Goal: Task Accomplishment & Management: Manage account settings

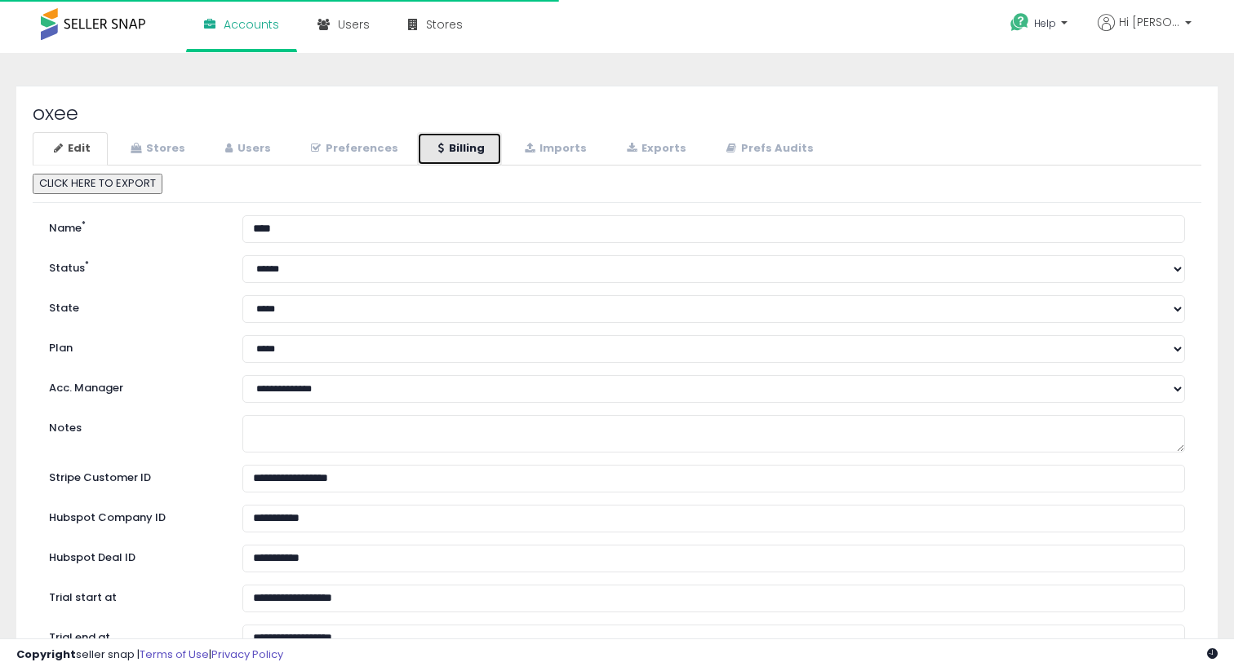
click at [459, 143] on link "Billing" at bounding box center [459, 148] width 85 height 33
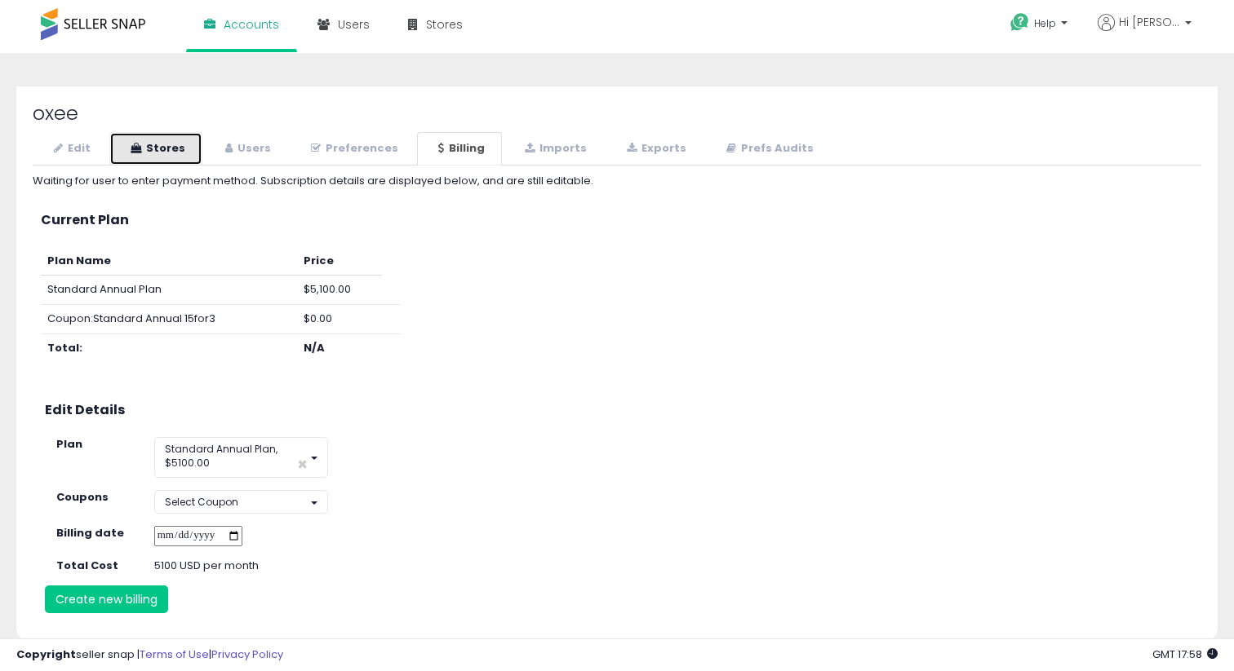
click at [157, 138] on link "Stores" at bounding box center [155, 148] width 93 height 33
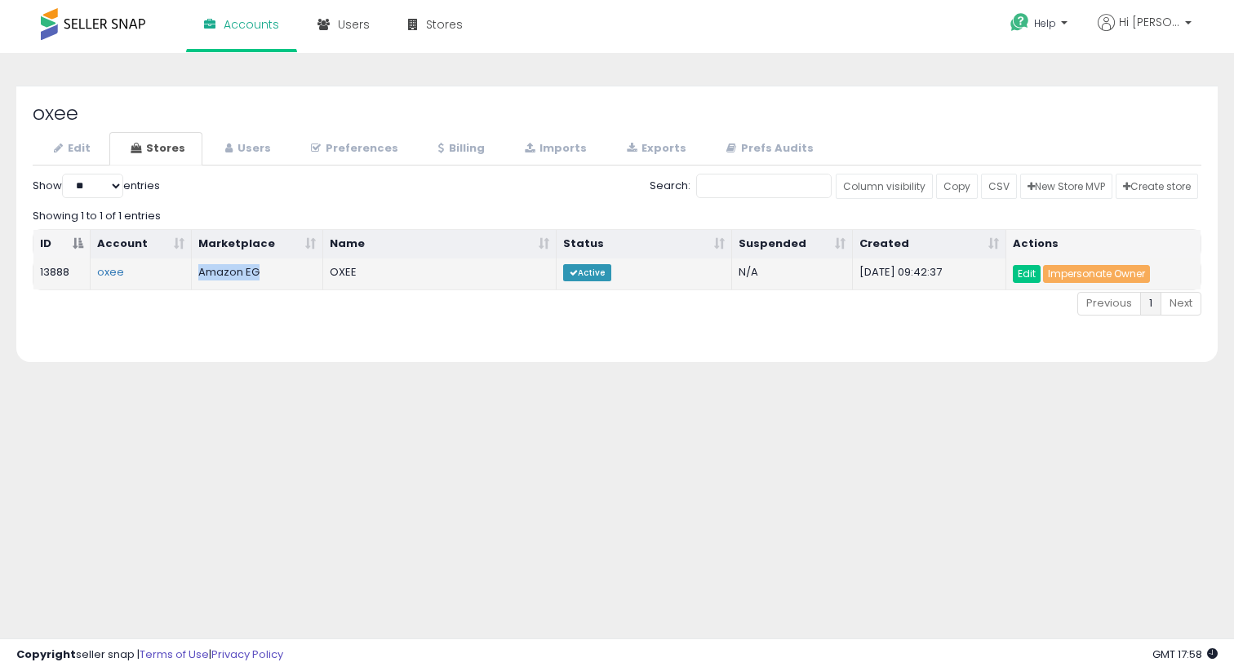
drag, startPoint x: 286, startPoint y: 272, endPoint x: 191, endPoint y: 272, distance: 94.6
click at [192, 272] on td "Amazon EG" at bounding box center [257, 274] width 131 height 31
copy tr "Amazon EG"
click at [361, 151] on link "Preferences" at bounding box center [353, 148] width 126 height 33
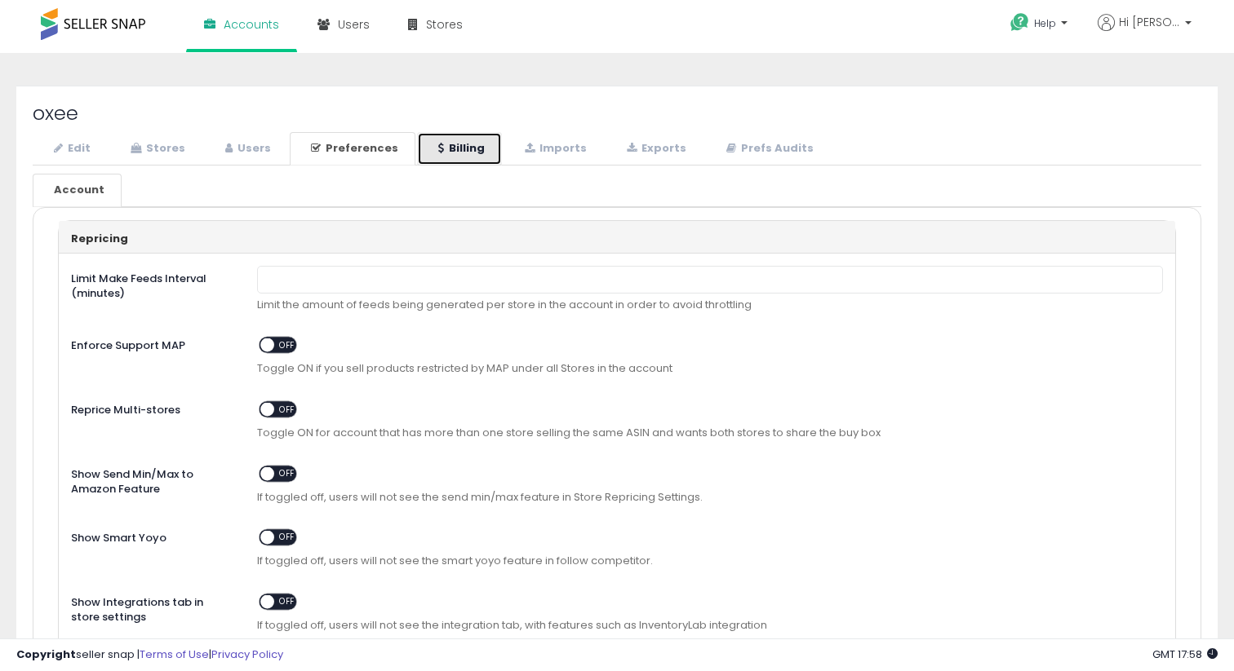
click at [487, 140] on link "Billing" at bounding box center [459, 148] width 85 height 33
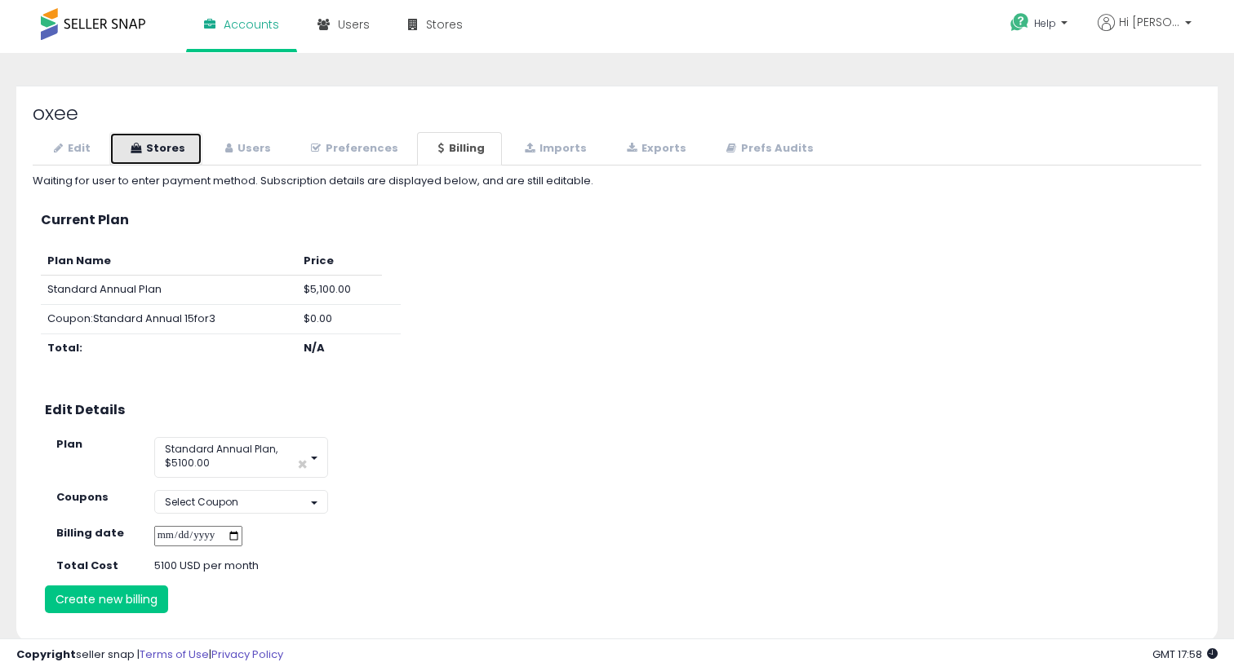
click at [173, 142] on link "Stores" at bounding box center [155, 148] width 93 height 33
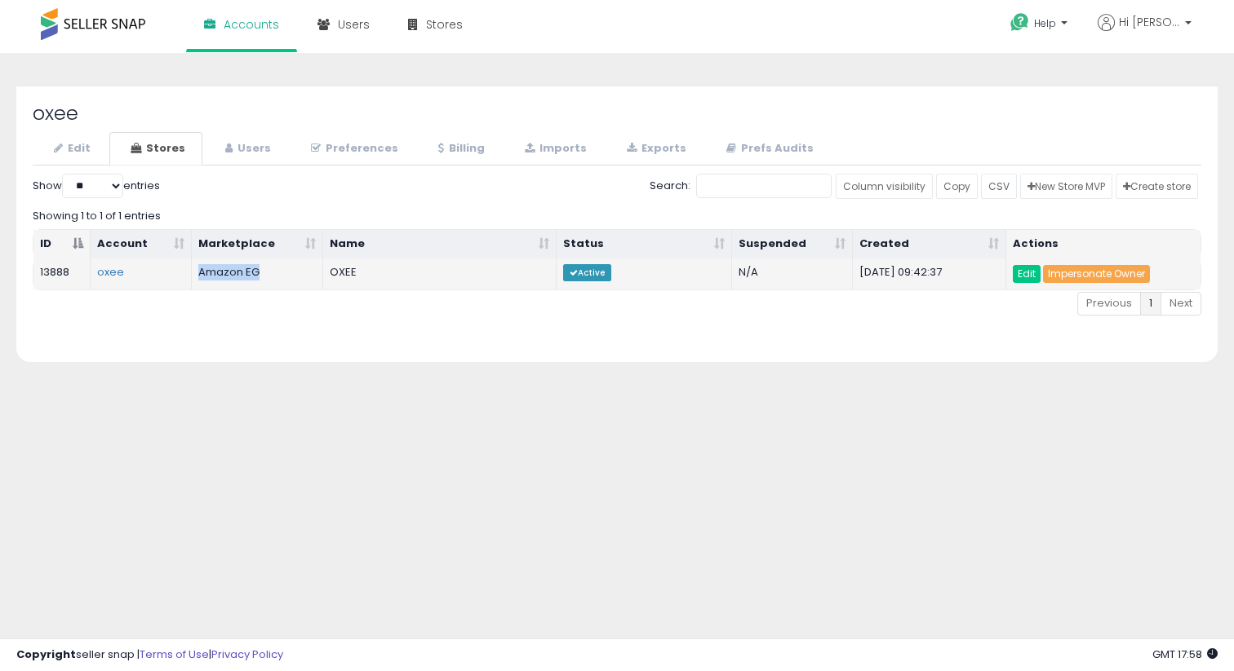
click at [1086, 273] on link "Impersonate Owner" at bounding box center [1096, 274] width 107 height 18
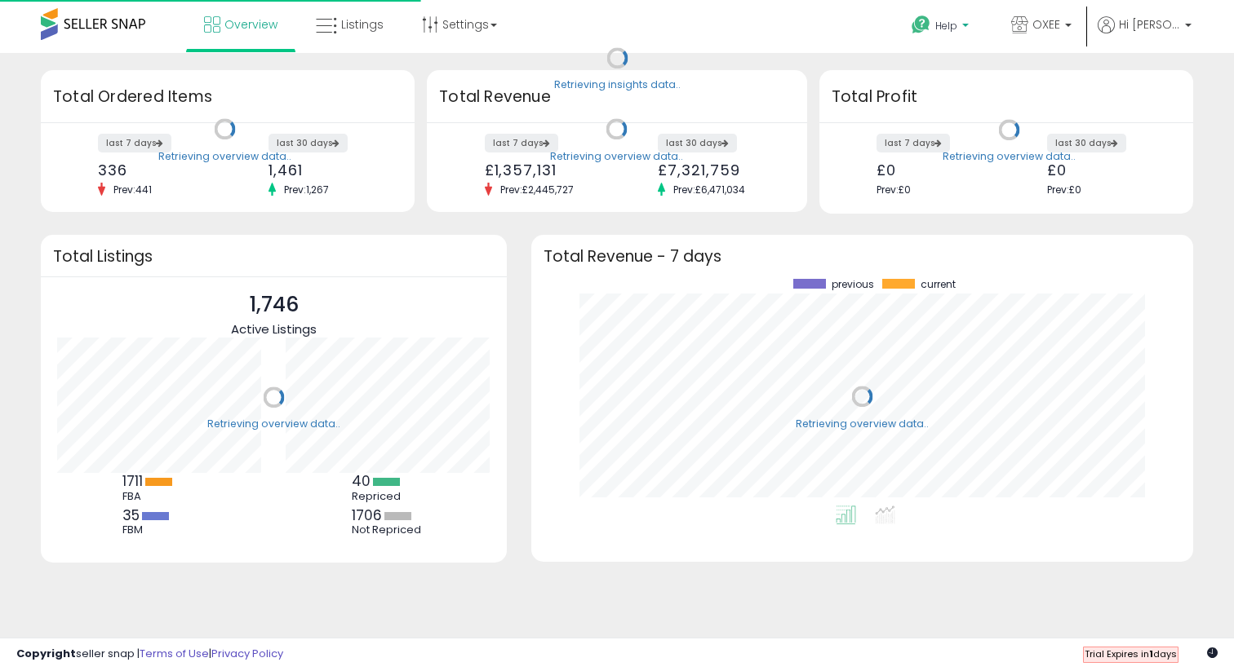
scroll to position [227, 629]
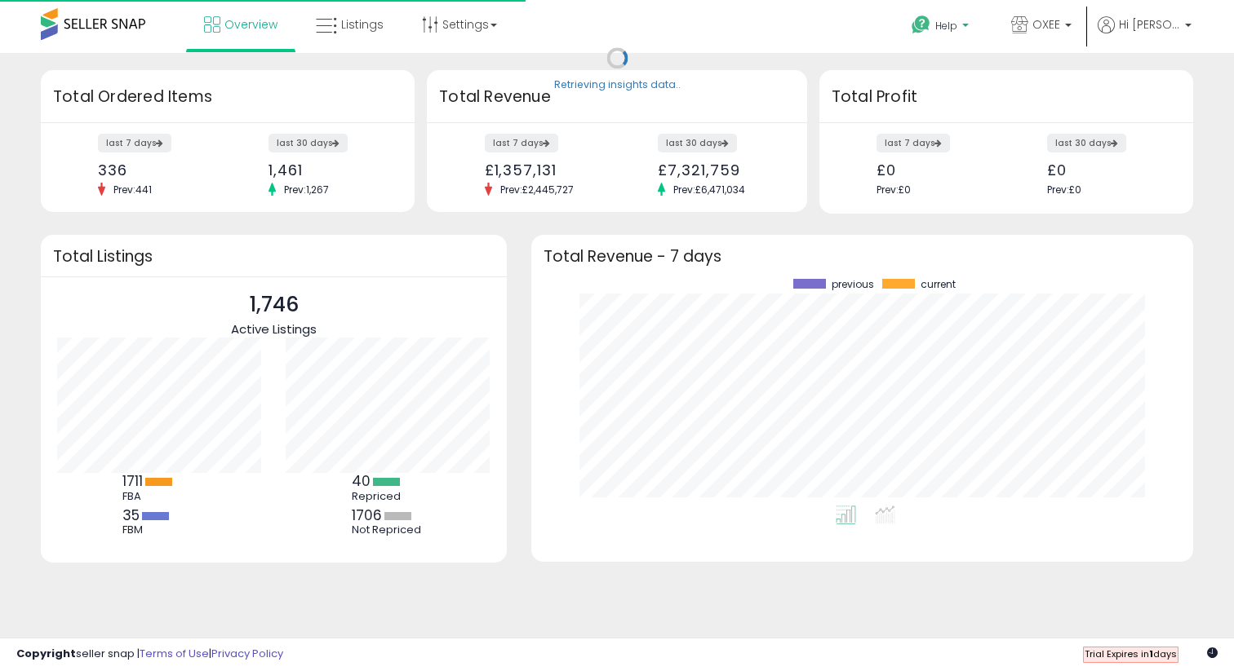
click at [949, 19] on span "Help" at bounding box center [946, 26] width 22 height 14
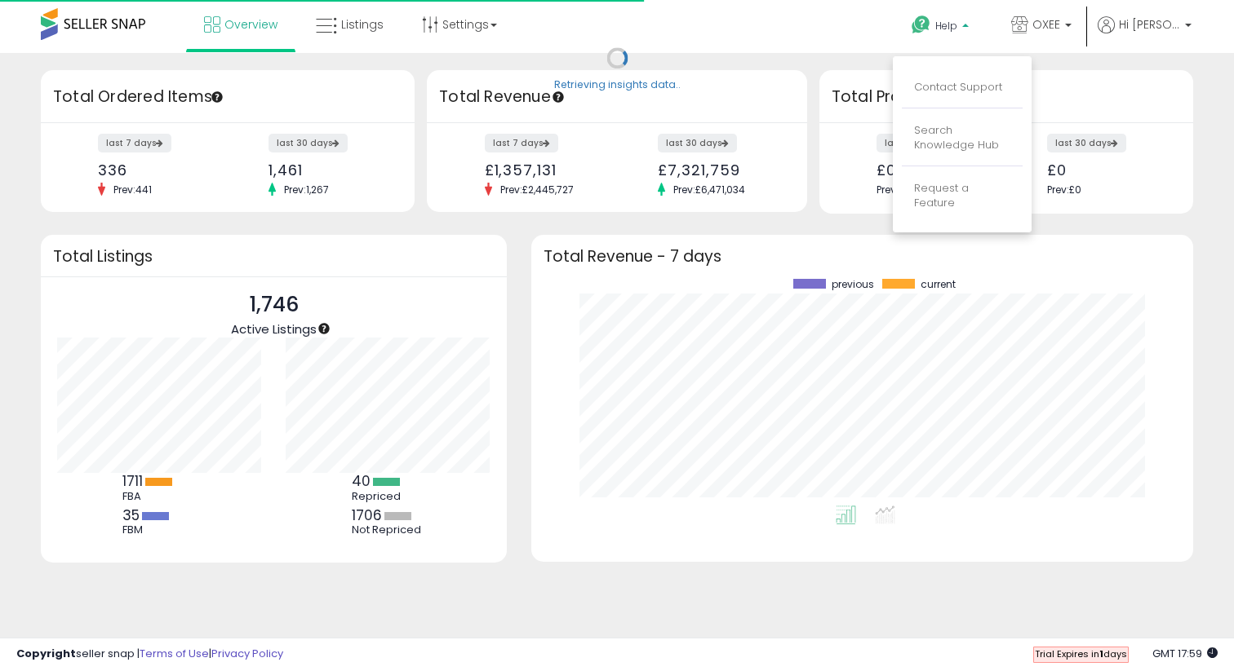
click at [949, 19] on span "Help" at bounding box center [946, 26] width 22 height 14
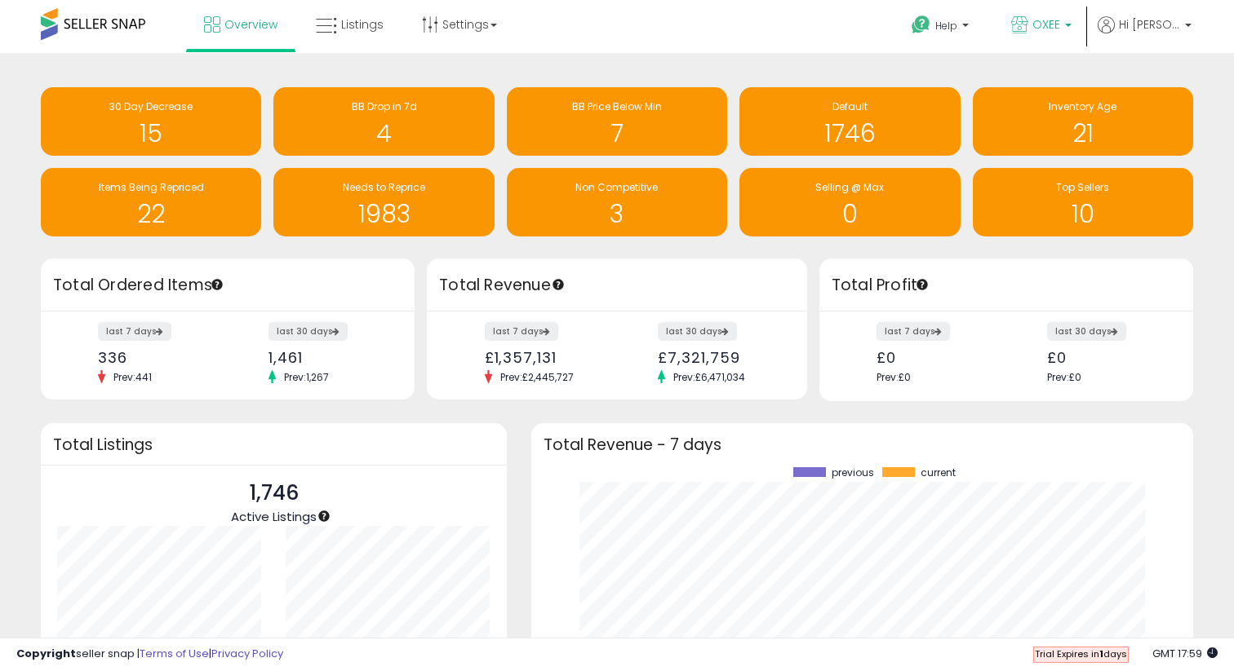
click at [1083, 21] on link "OXEE" at bounding box center [1041, 26] width 85 height 53
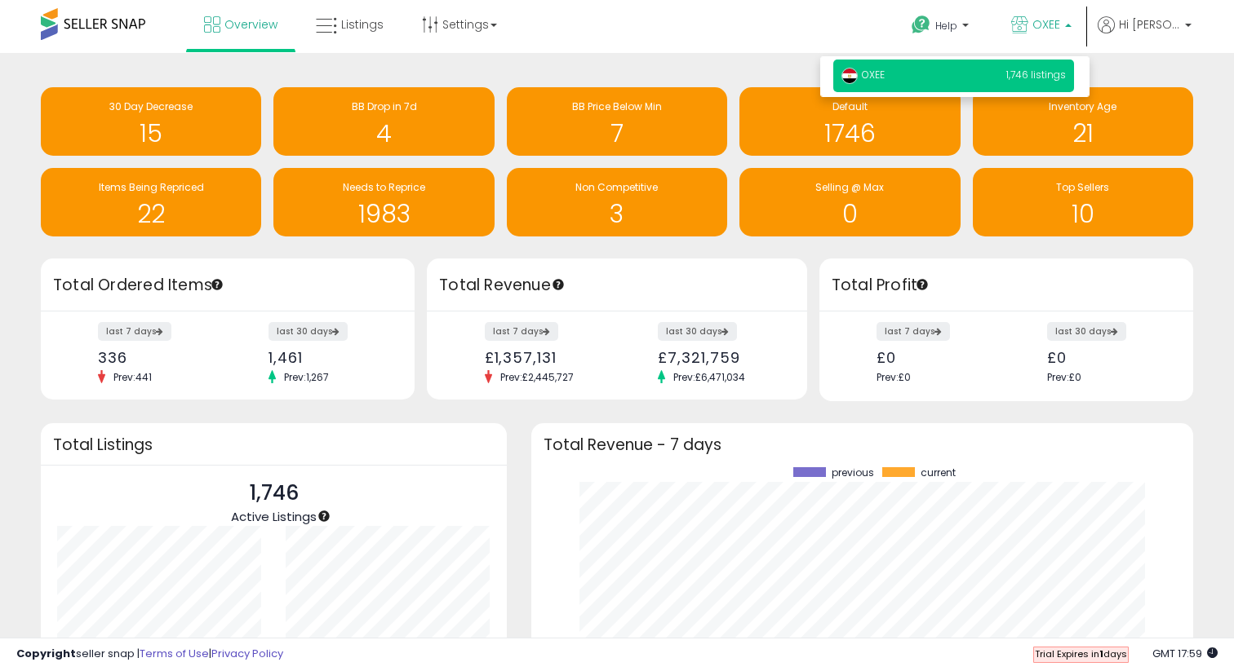
click at [1070, 21] on b at bounding box center [1068, 21] width 7 height 11
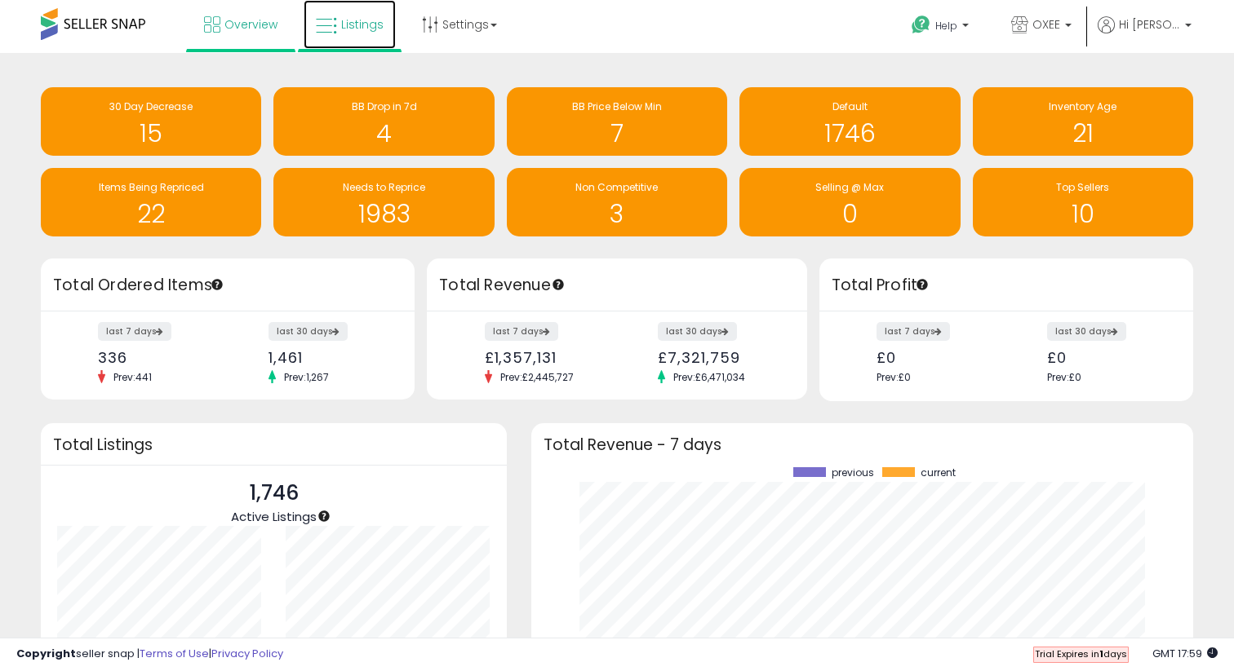
click at [333, 31] on icon at bounding box center [326, 26] width 21 height 21
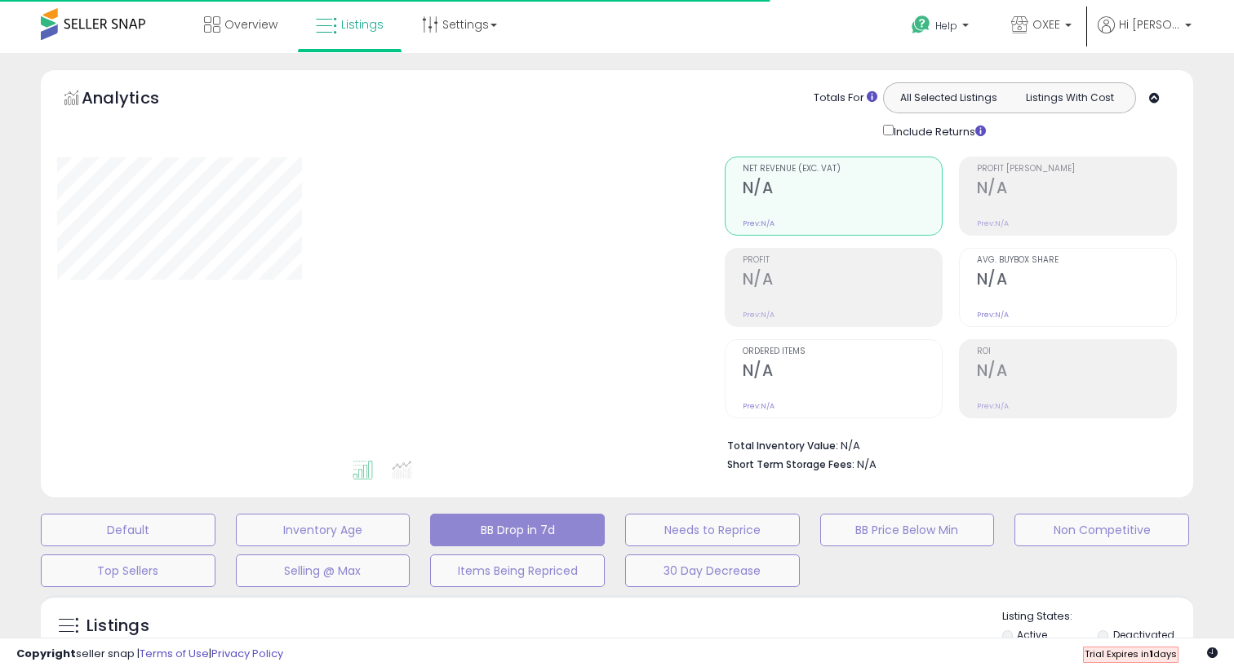
select select "**"
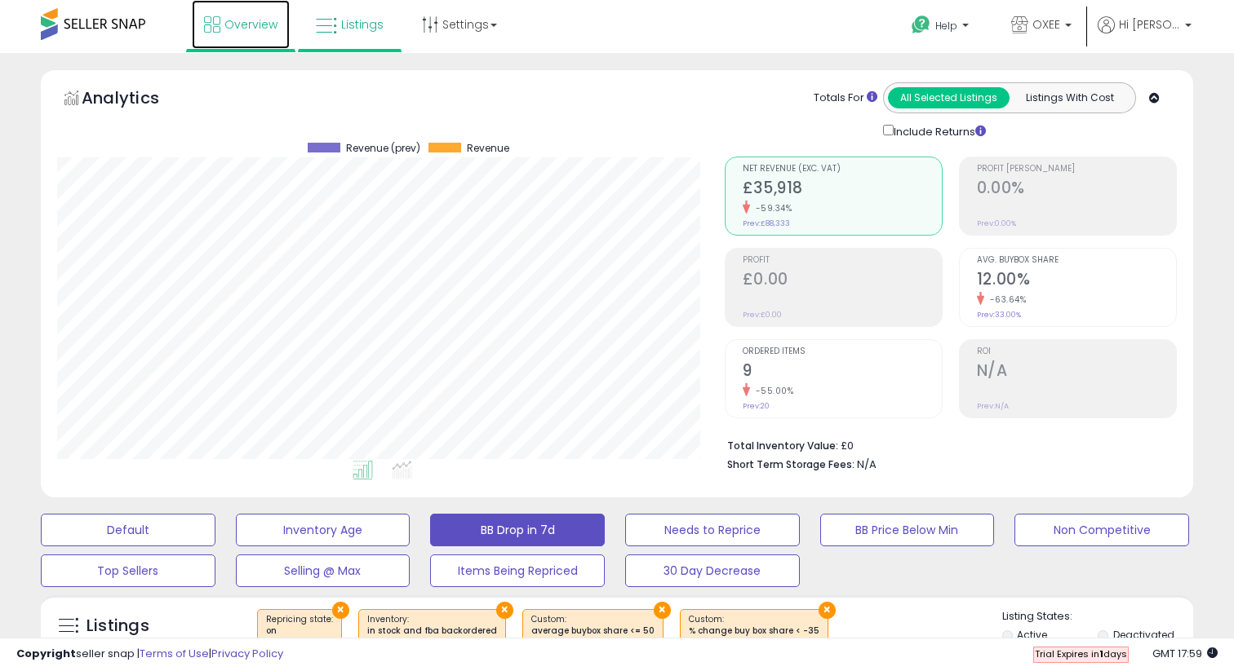
click at [255, 39] on link "Overview" at bounding box center [241, 24] width 98 height 49
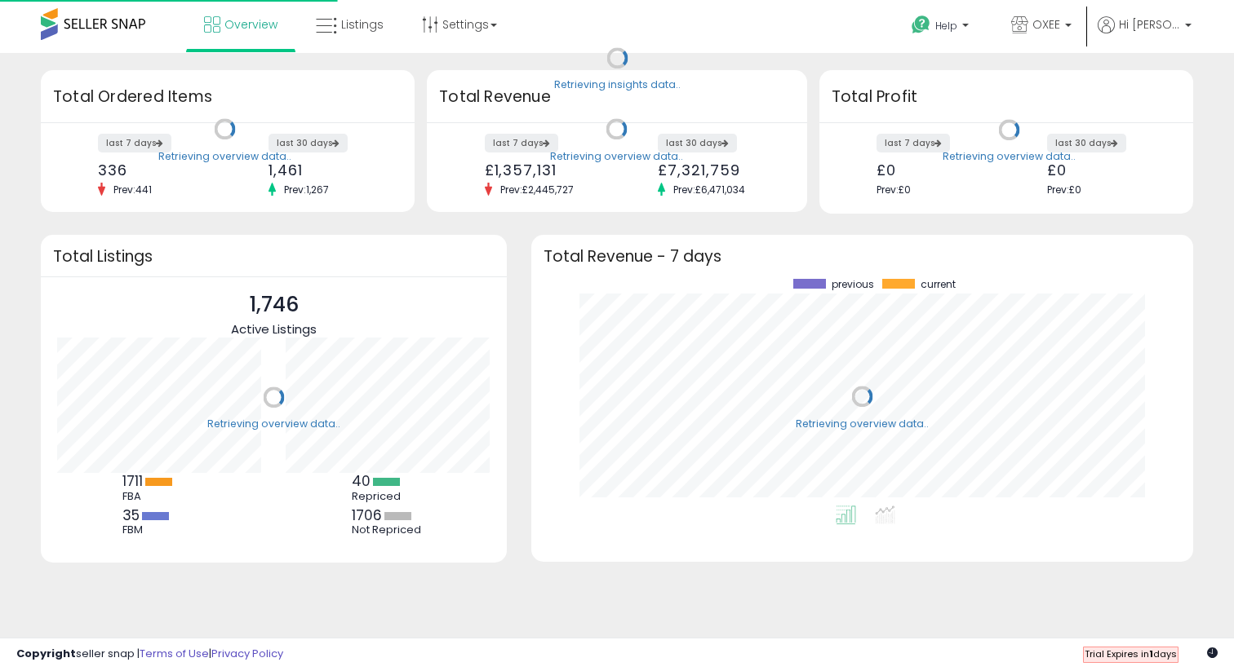
scroll to position [227, 629]
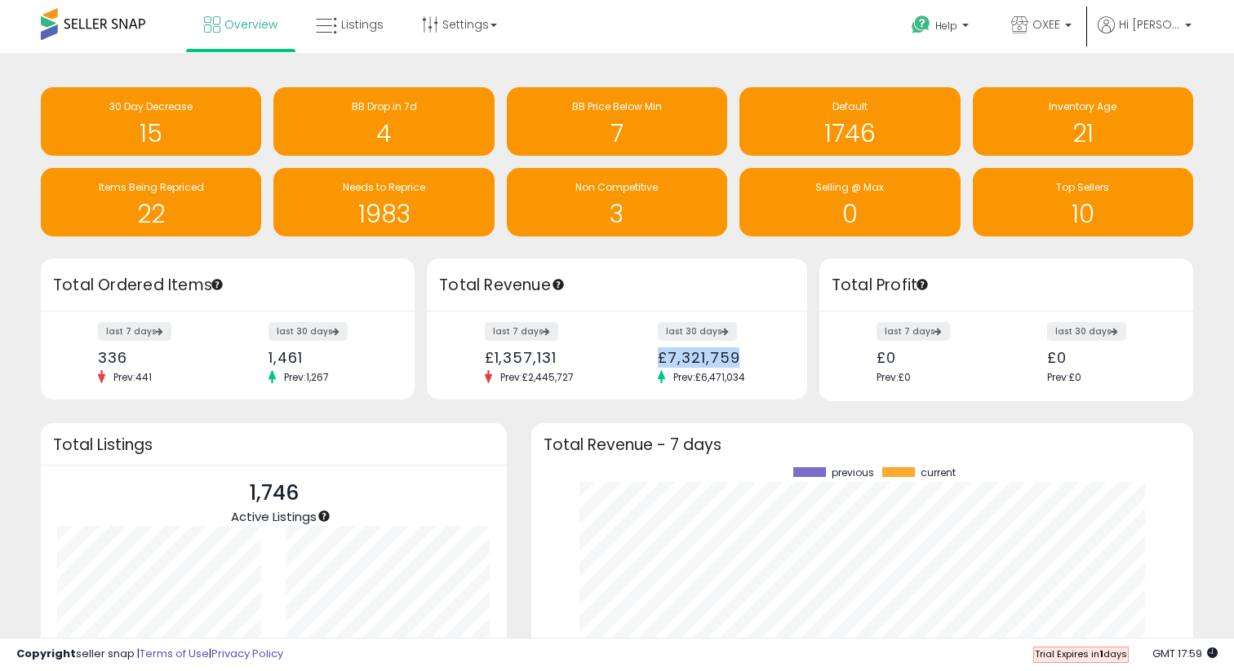
drag, startPoint x: 652, startPoint y: 355, endPoint x: 754, endPoint y: 354, distance: 102.0
click at [754, 354] on div "last 30 days £7,321,759 Prev: £6,471,034" at bounding box center [717, 354] width 144 height 60
copy div "£7,321,759"
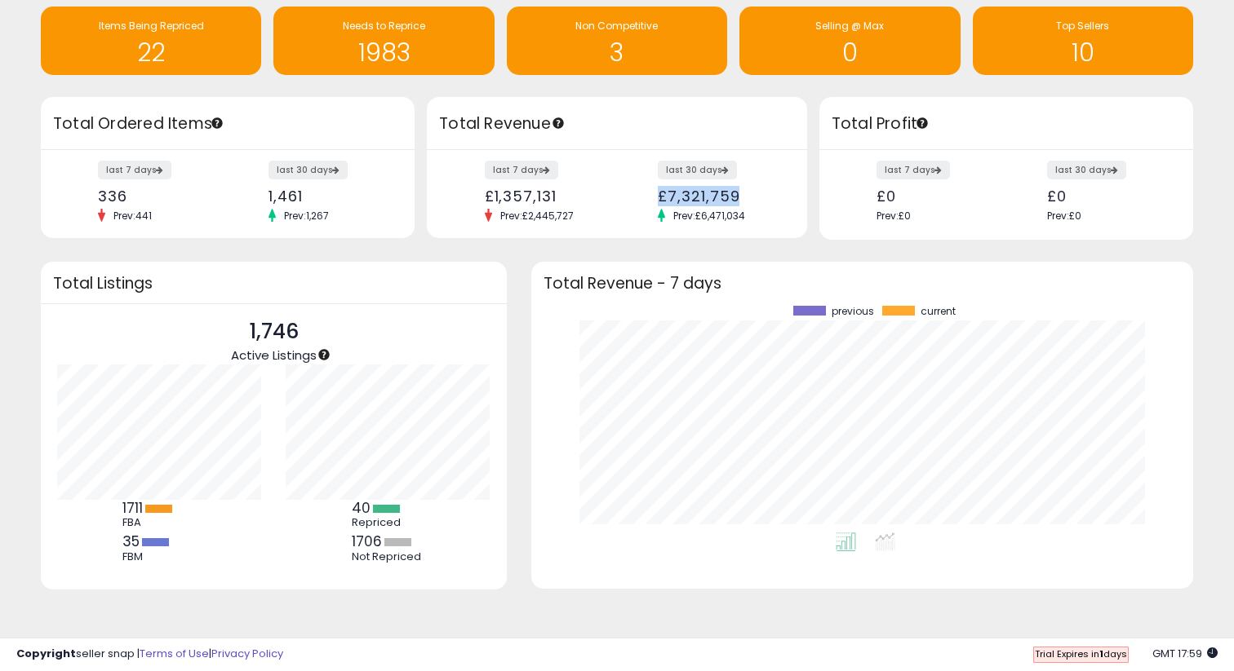
scroll to position [0, 0]
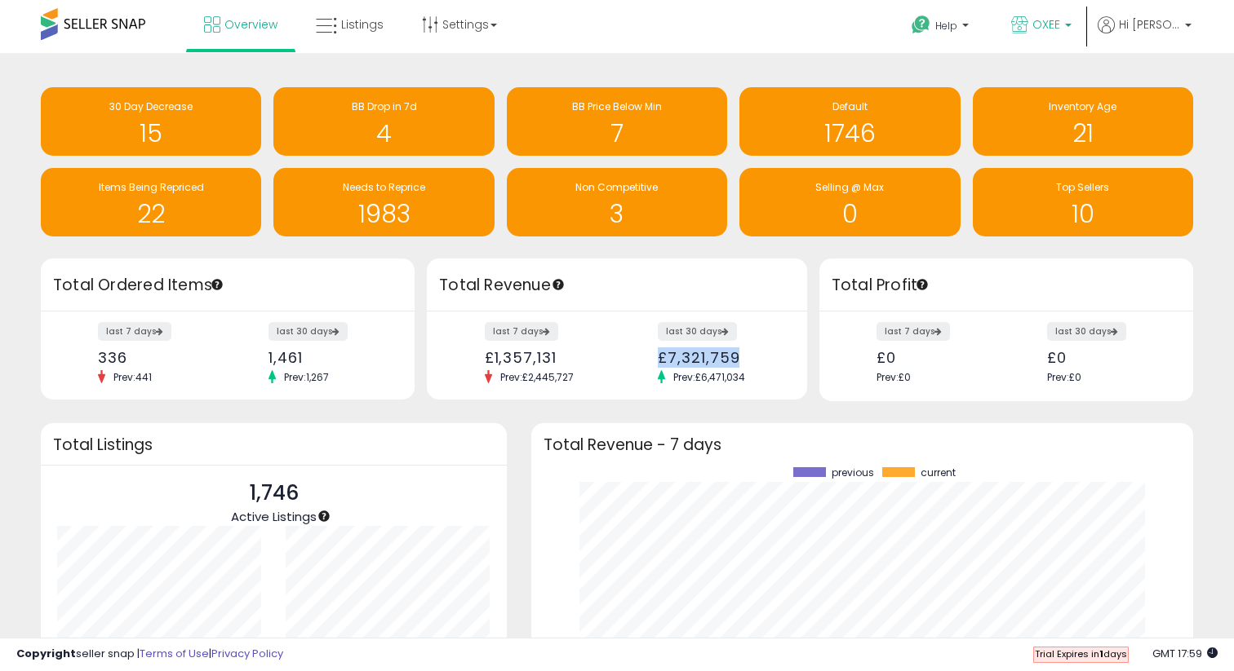
click at [1050, 38] on link "OXEE" at bounding box center [1041, 26] width 85 height 53
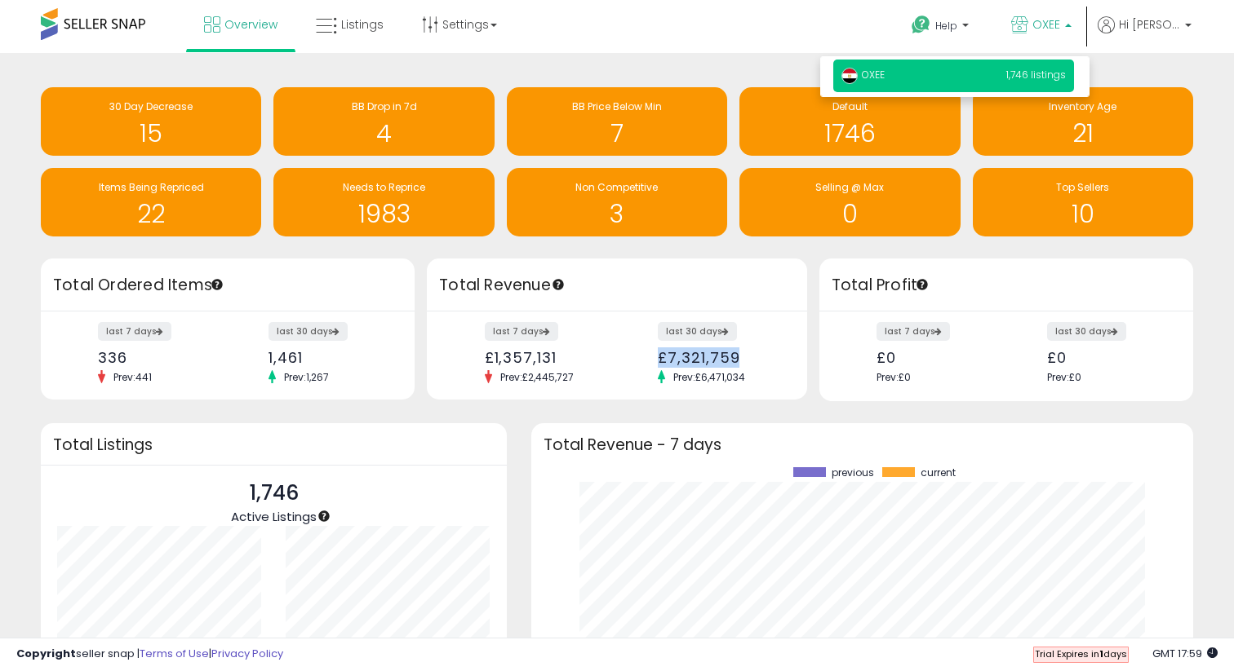
click at [1050, 38] on link "OXEE" at bounding box center [1041, 26] width 85 height 53
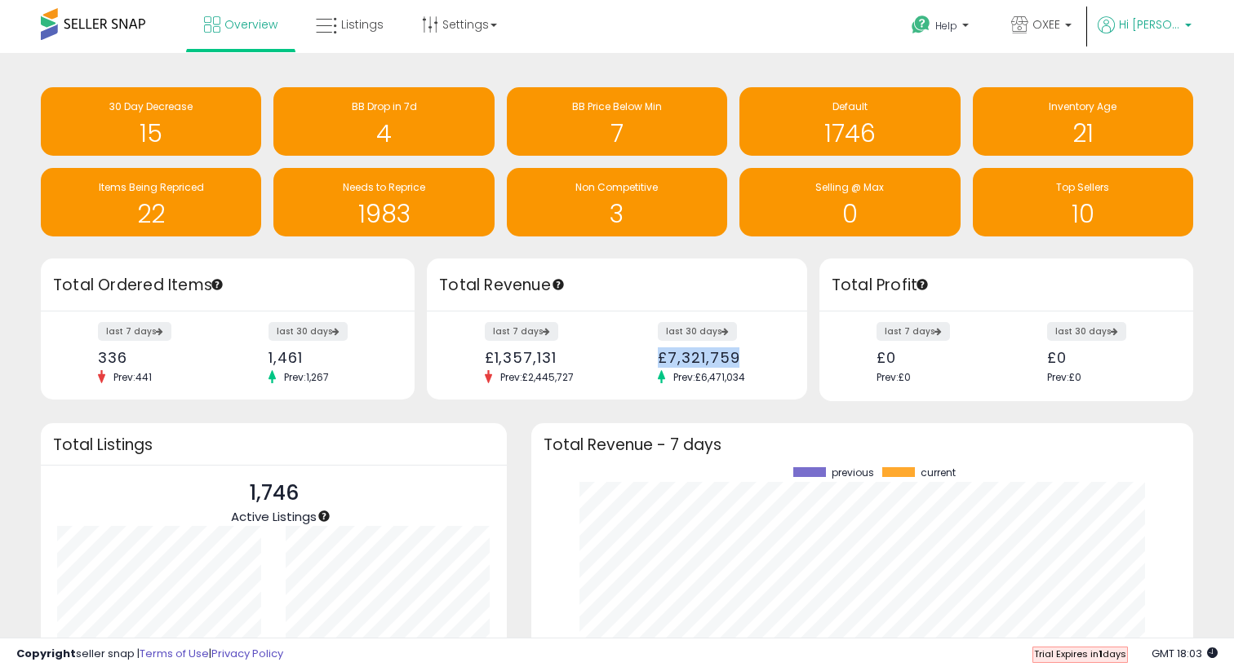
click at [1174, 31] on span "Hi Ahmed" at bounding box center [1149, 24] width 61 height 16
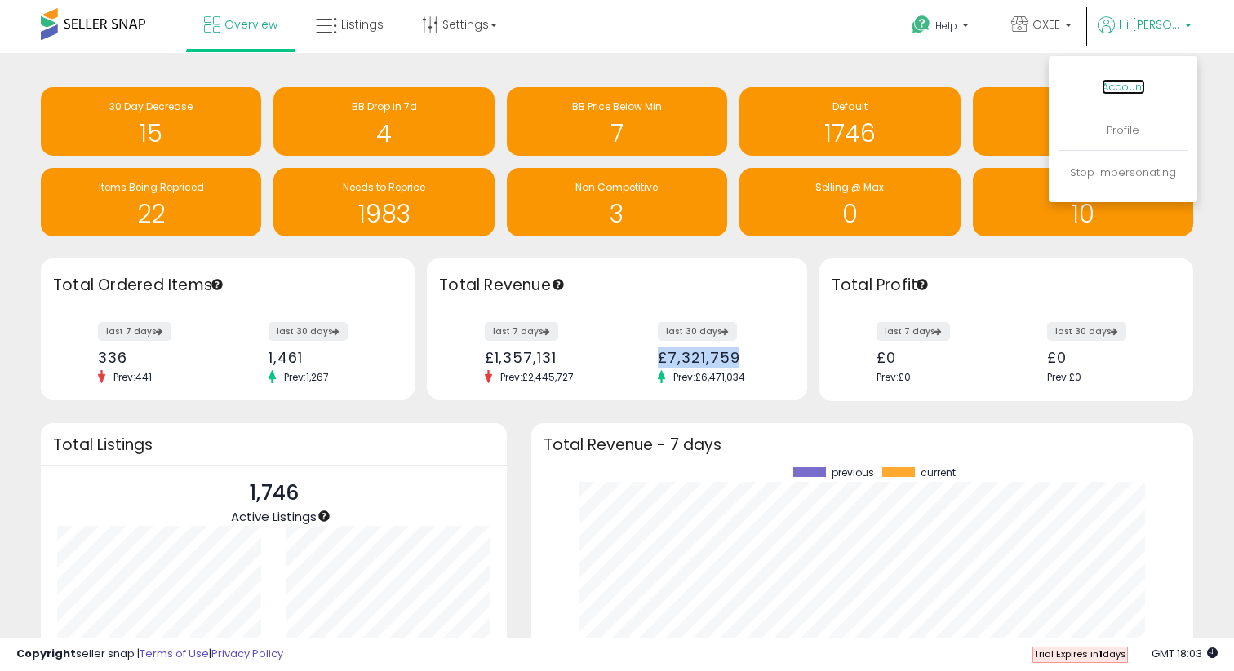
click at [1116, 91] on link "Account" at bounding box center [1122, 87] width 43 height 16
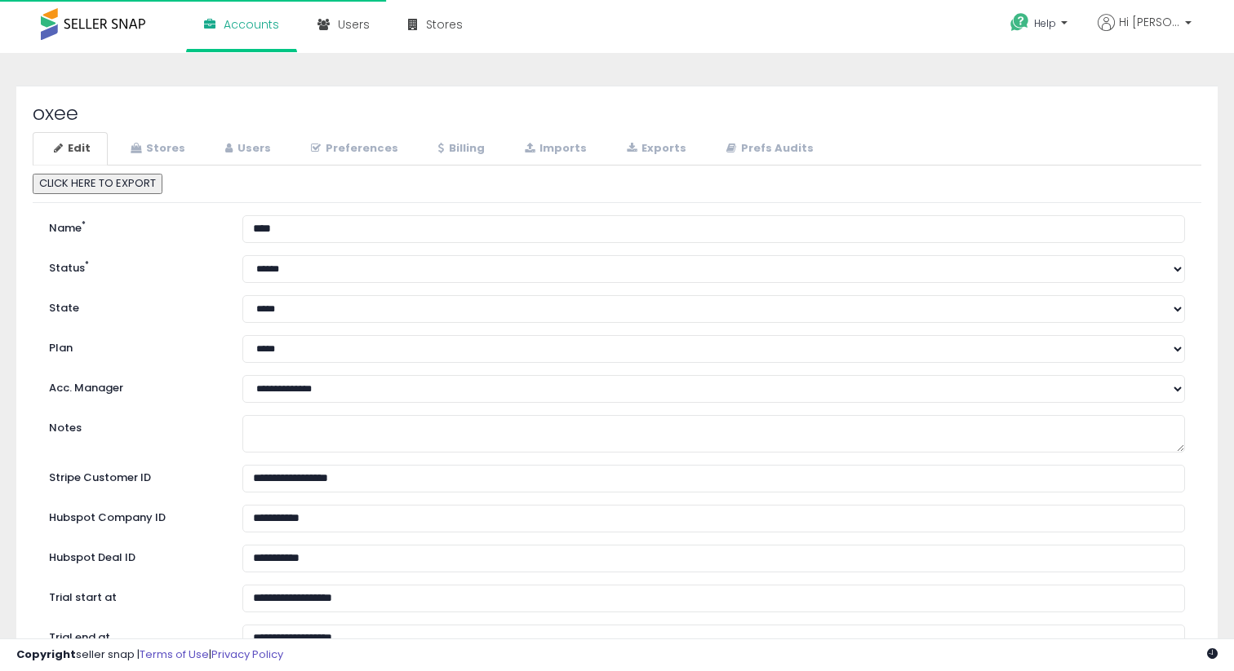
select select "**"
click at [159, 139] on link "Stores" at bounding box center [155, 148] width 93 height 33
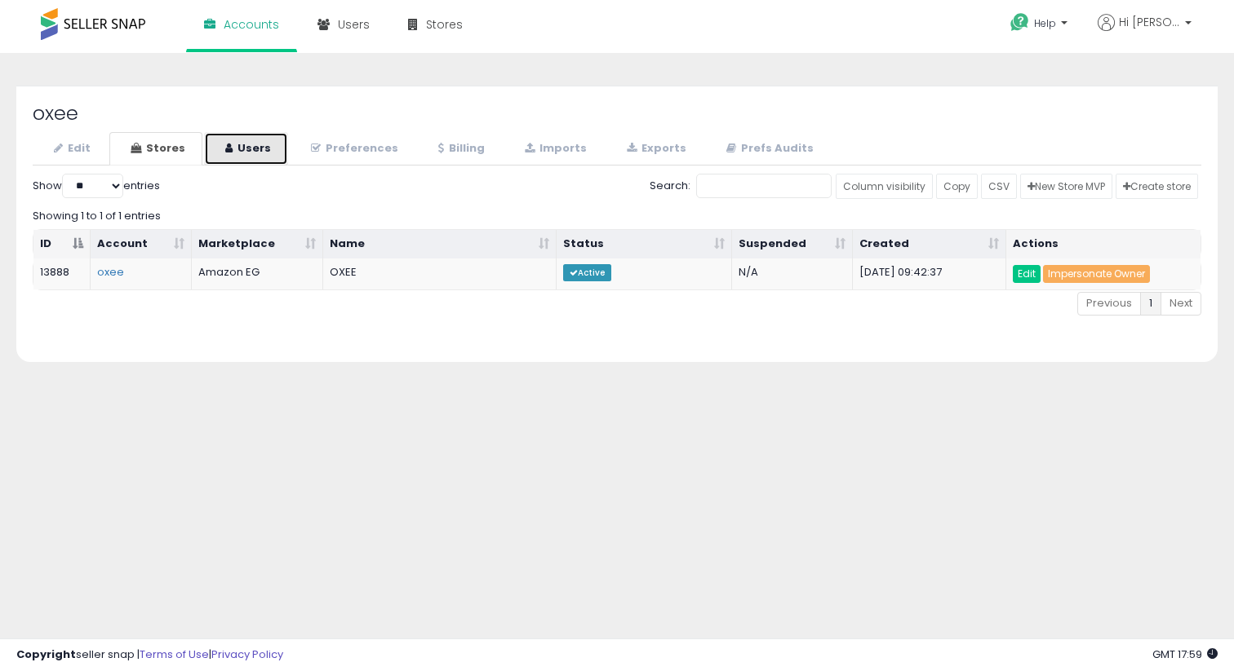
click at [237, 153] on link "Users" at bounding box center [246, 148] width 84 height 33
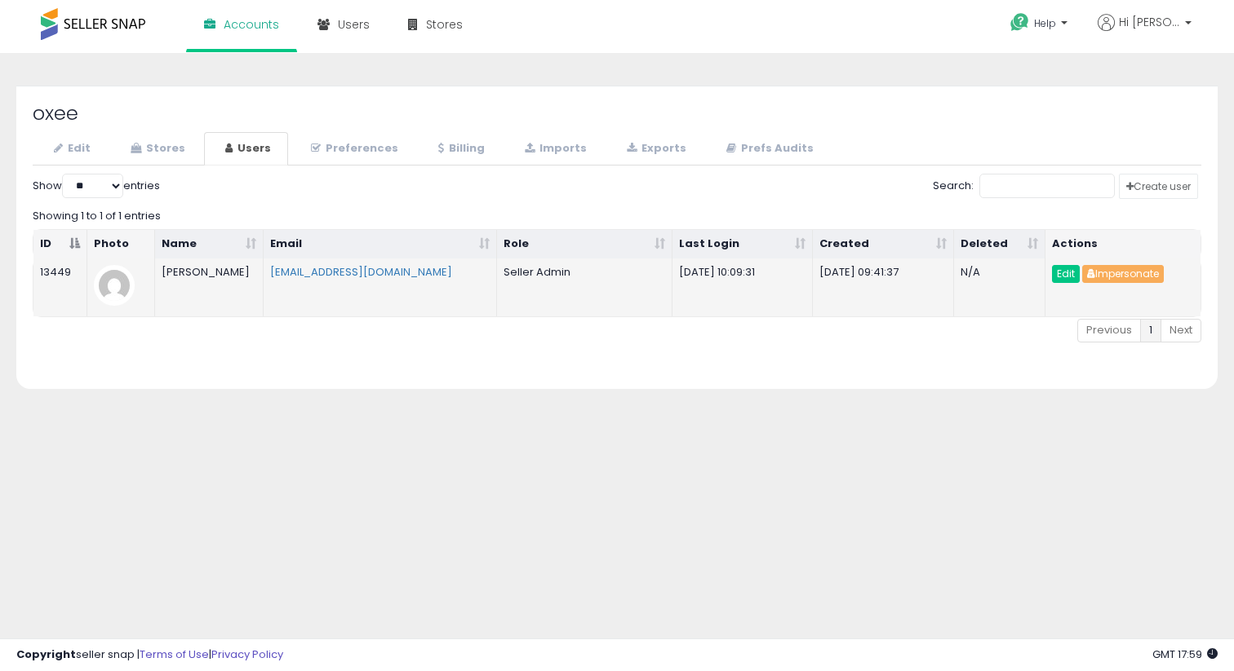
drag, startPoint x: 784, startPoint y: 272, endPoint x: 664, endPoint y: 272, distance: 119.9
click at [664, 272] on tr "13449 Ahmed Maher ahmedyestahil@gmail.com Seller Admin 2025-08-10 10:09:31 2025…" at bounding box center [616, 288] width 1167 height 58
click at [1099, 270] on button "Impersonate" at bounding box center [1123, 274] width 82 height 18
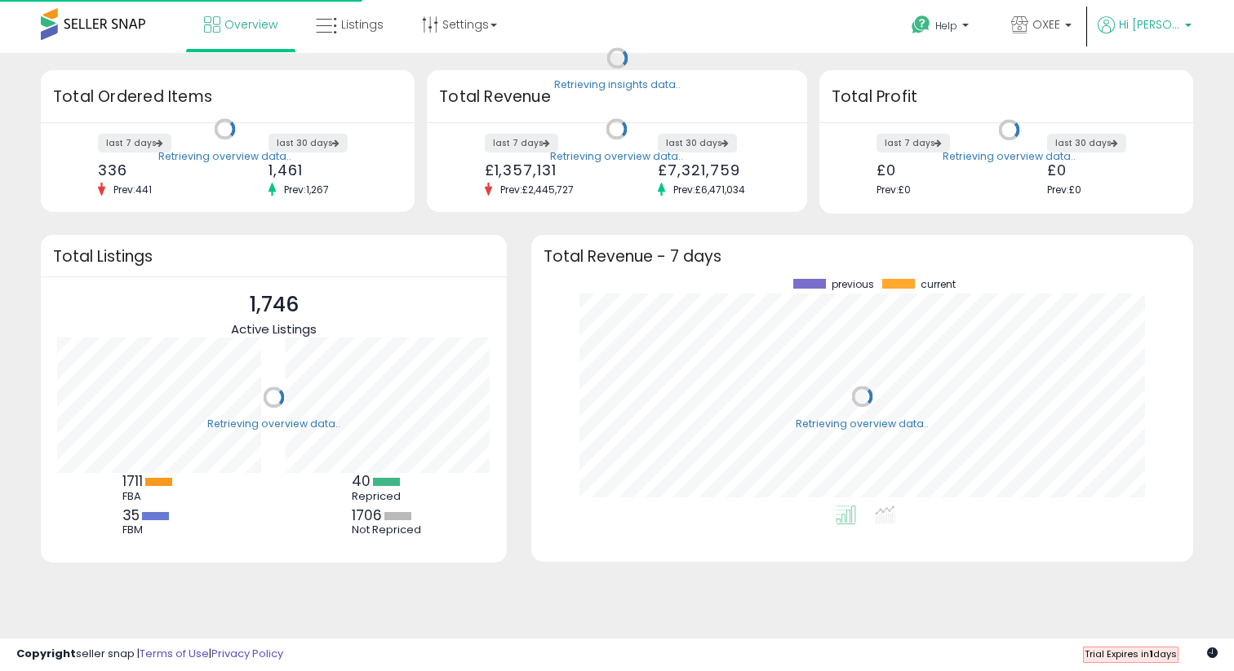
scroll to position [227, 629]
click at [1163, 40] on link "Hi [PERSON_NAME]" at bounding box center [1144, 34] width 94 height 37
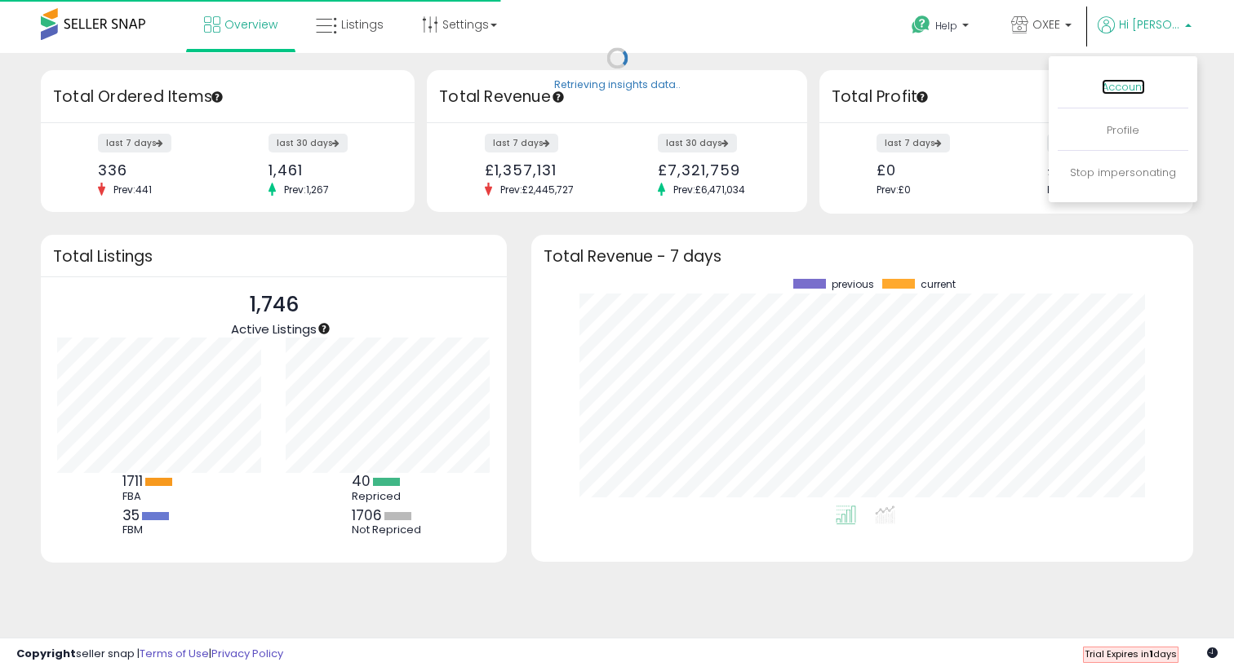
click at [1124, 85] on link "Account" at bounding box center [1122, 87] width 43 height 16
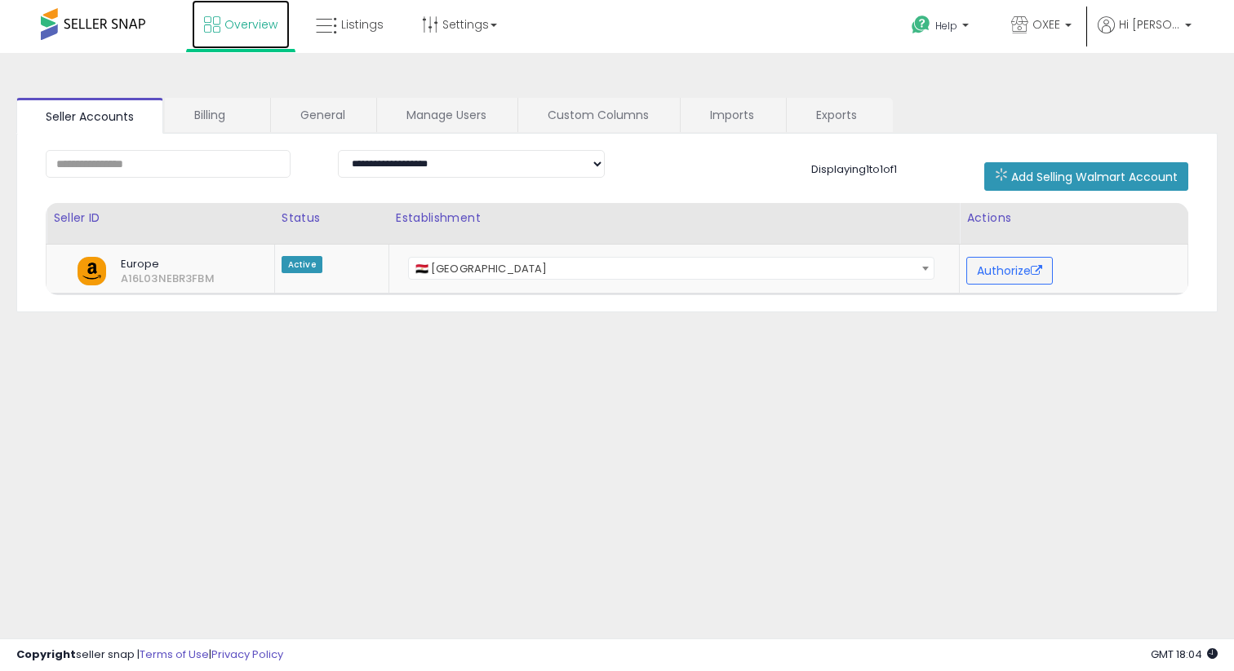
click at [248, 29] on span "Overview" at bounding box center [250, 24] width 53 height 16
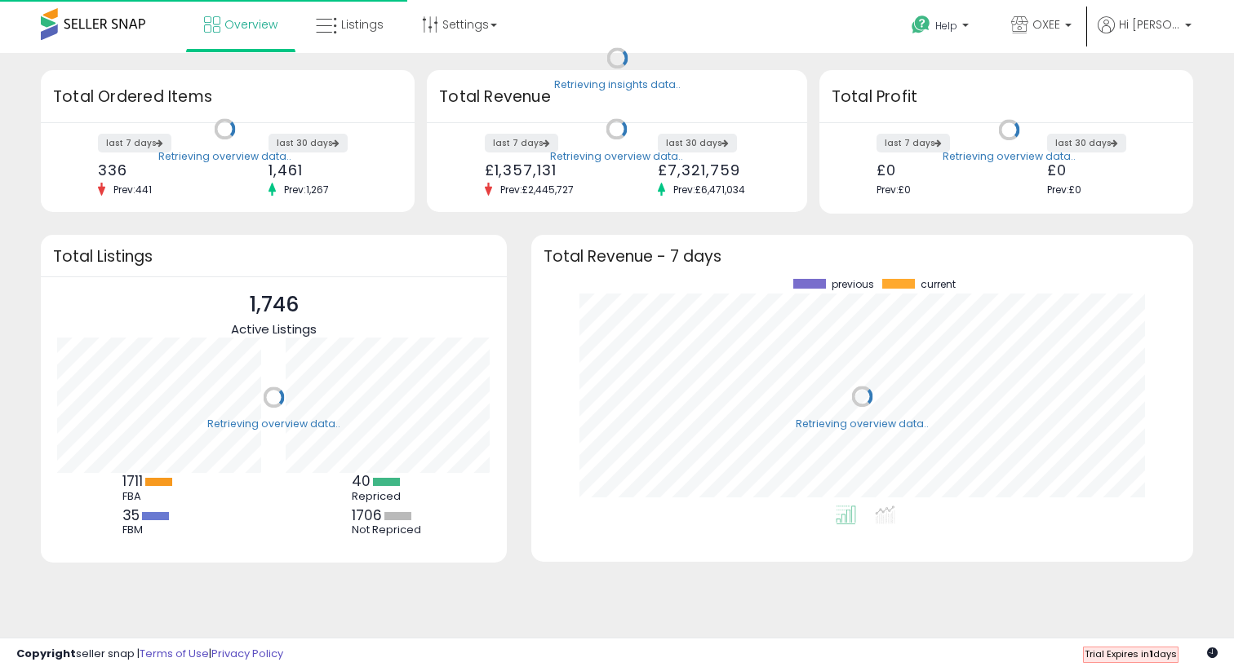
scroll to position [227, 629]
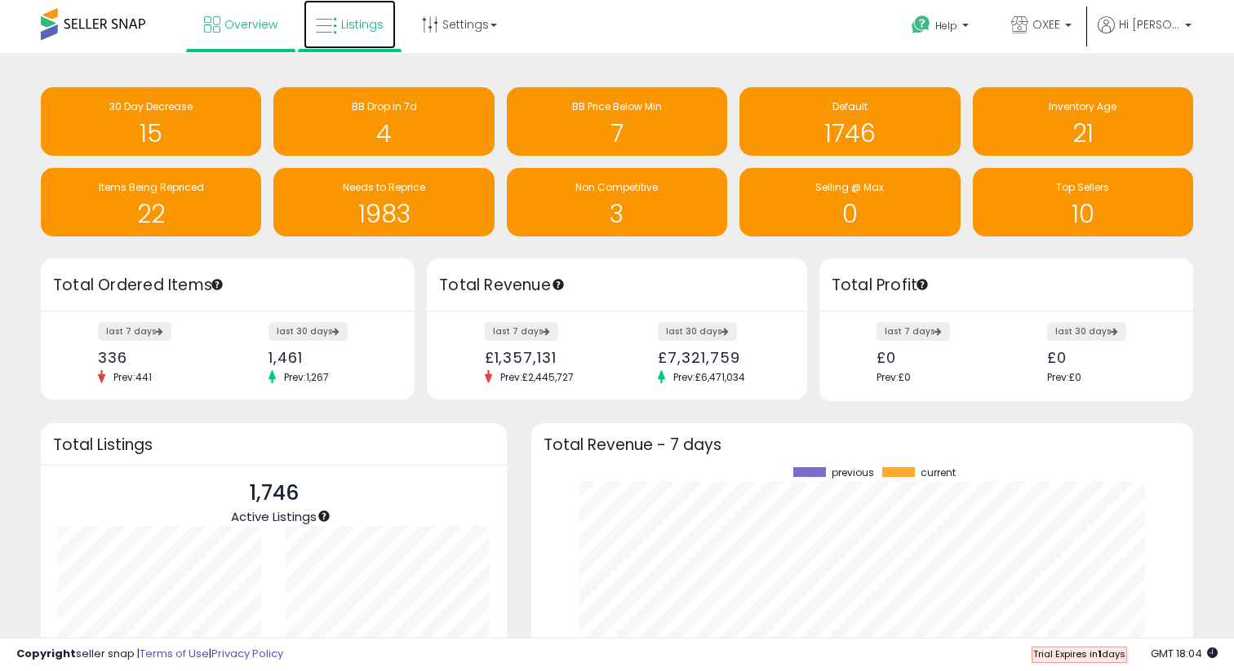
click at [349, 46] on link "Listings" at bounding box center [350, 24] width 92 height 49
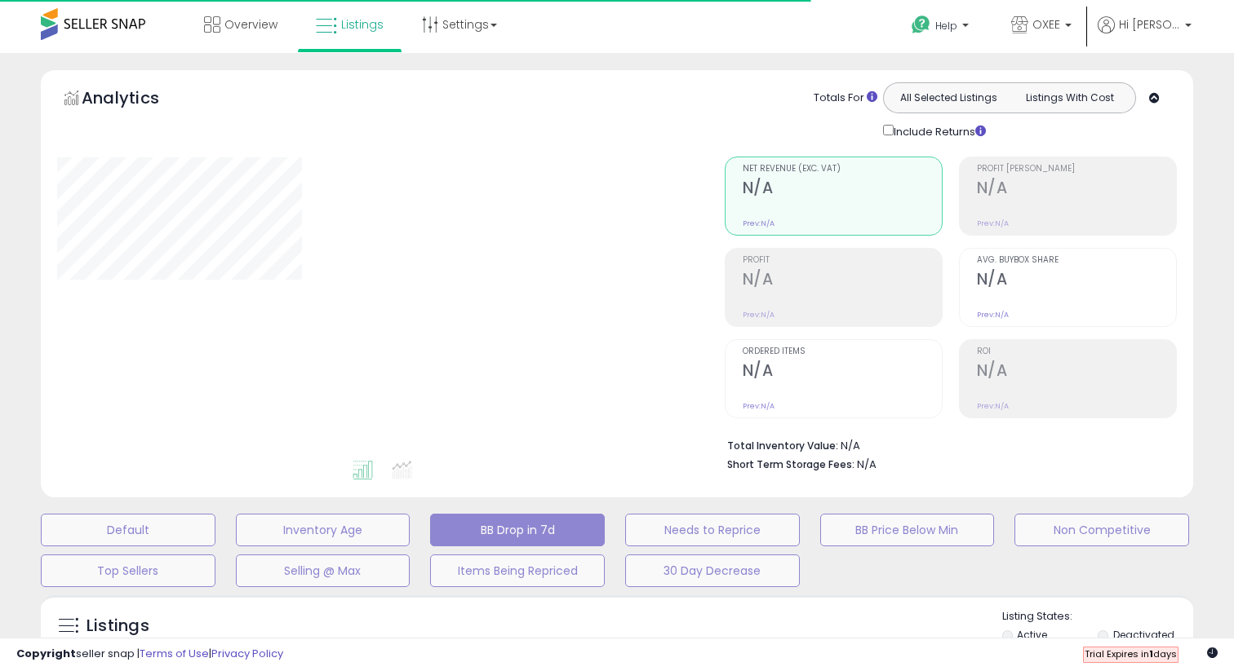
select select "**"
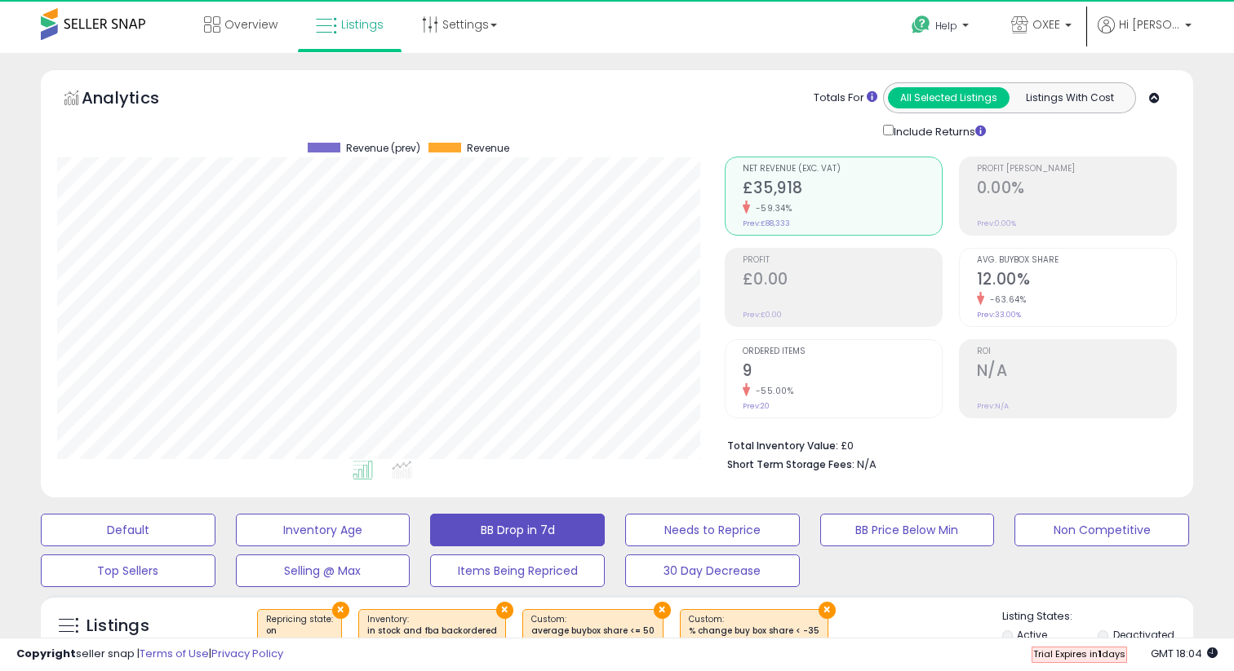
scroll to position [335, 667]
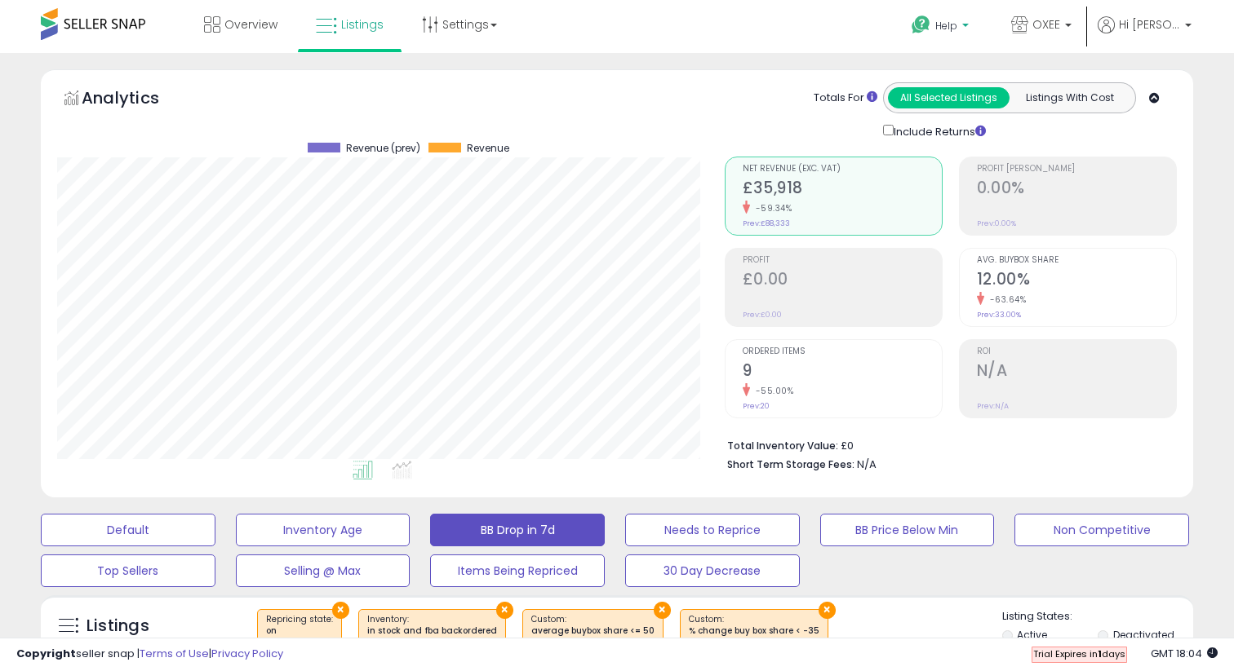
click at [953, 26] on span "Help" at bounding box center [946, 26] width 22 height 14
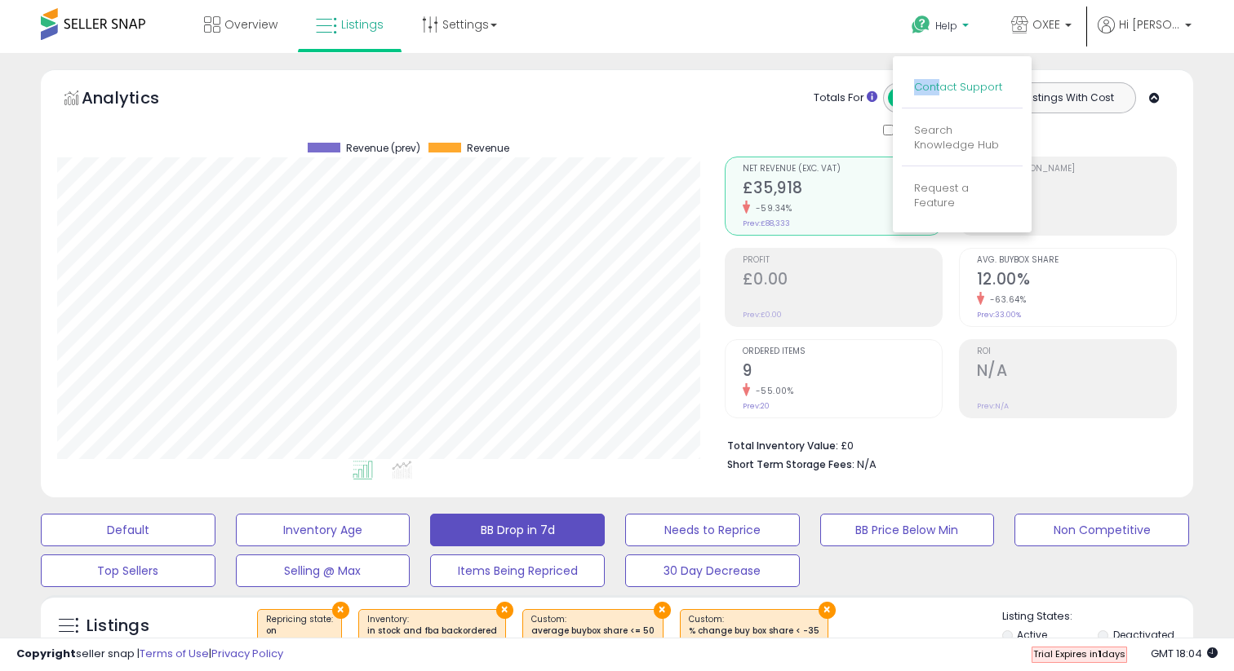
click at [944, 80] on link "Contact Support" at bounding box center [958, 87] width 88 height 16
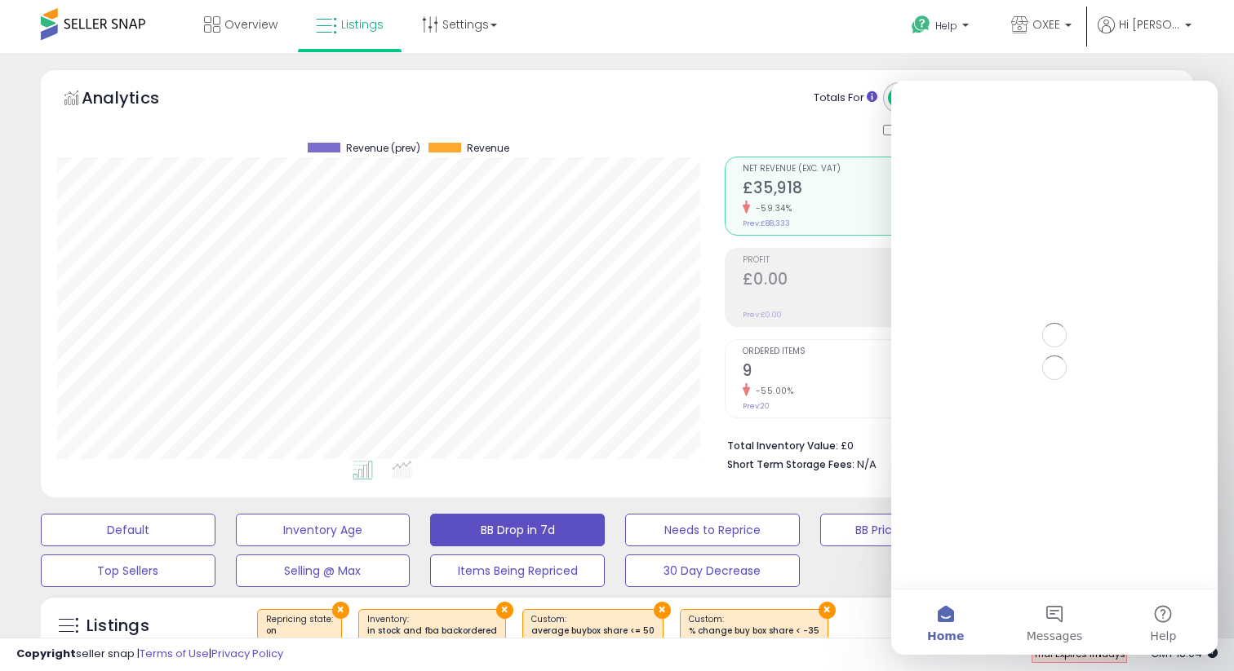
scroll to position [0, 0]
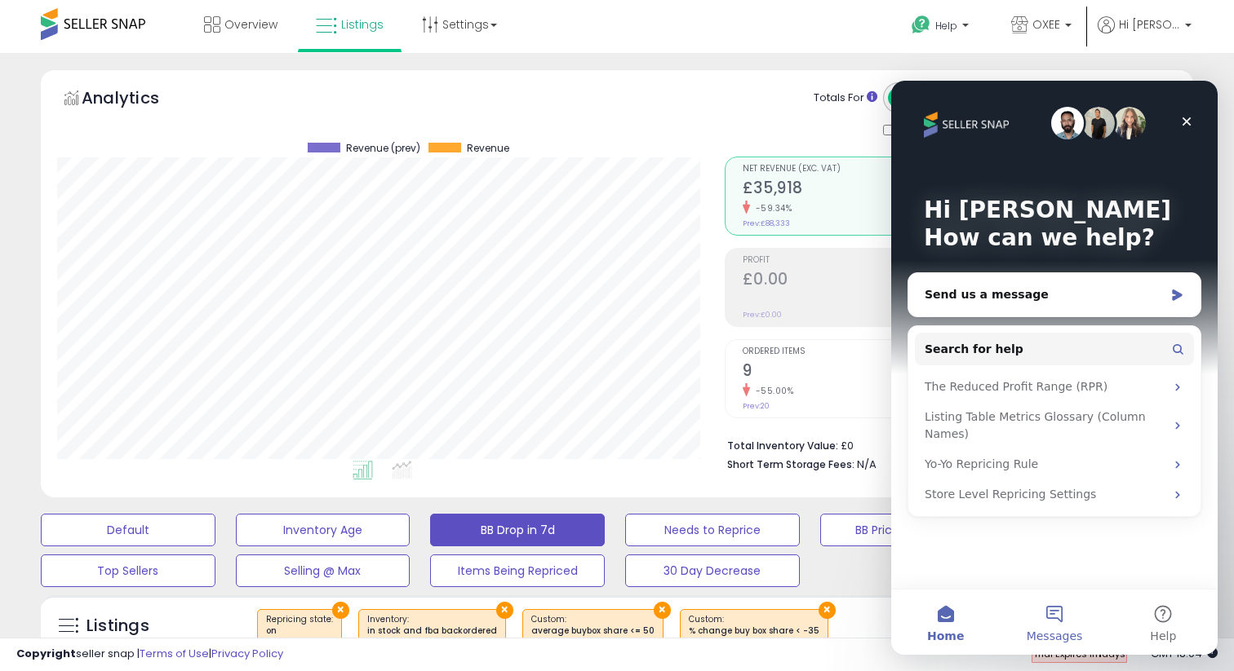
click at [1067, 600] on button "Messages" at bounding box center [1053, 622] width 109 height 65
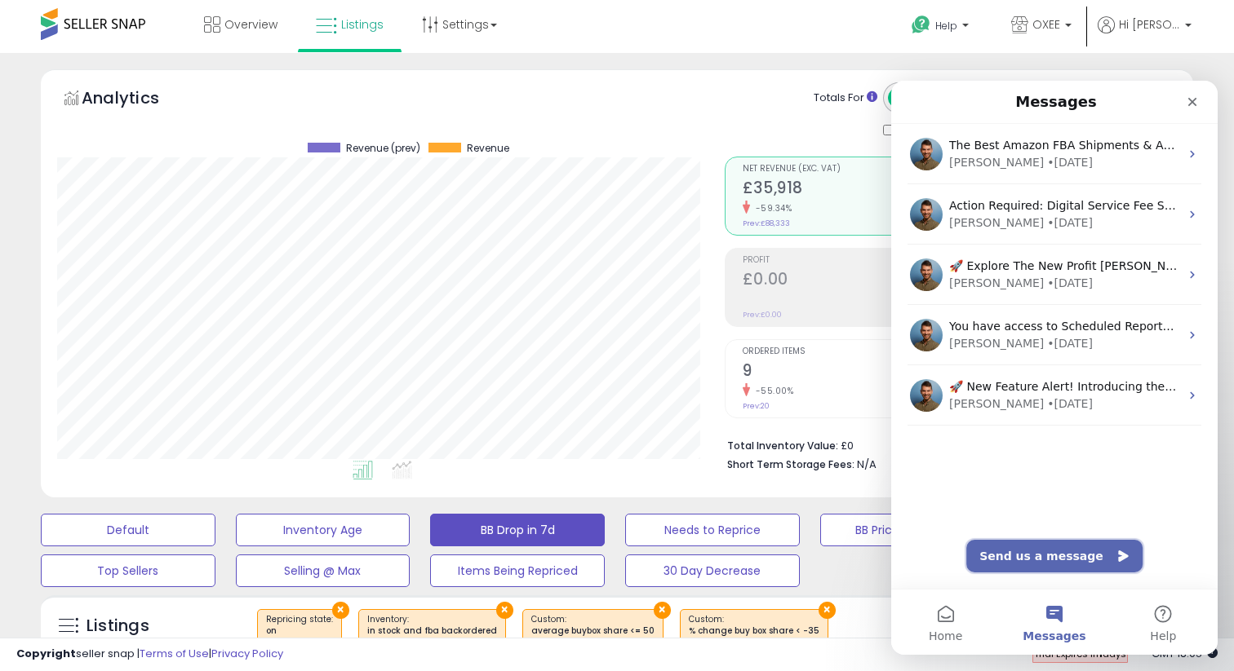
click at [1035, 557] on button "Send us a message" at bounding box center [1054, 556] width 176 height 33
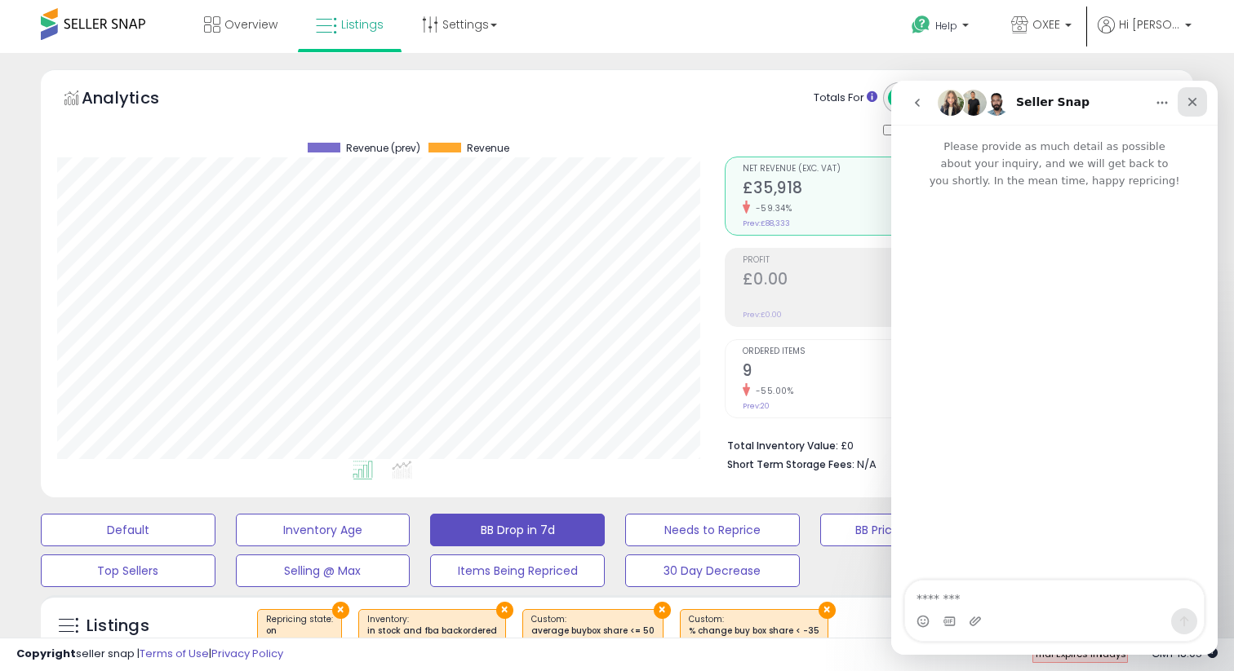
click at [1199, 101] on div "Close" at bounding box center [1191, 101] width 29 height 29
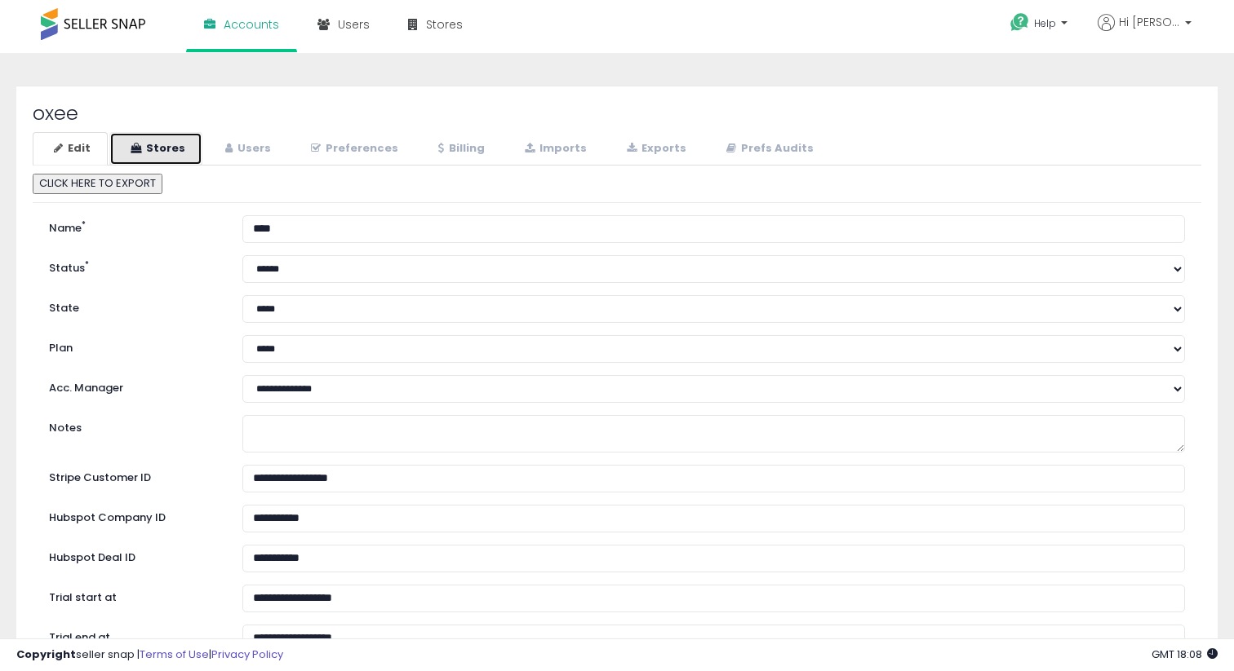
click at [165, 147] on link "Stores" at bounding box center [155, 148] width 93 height 33
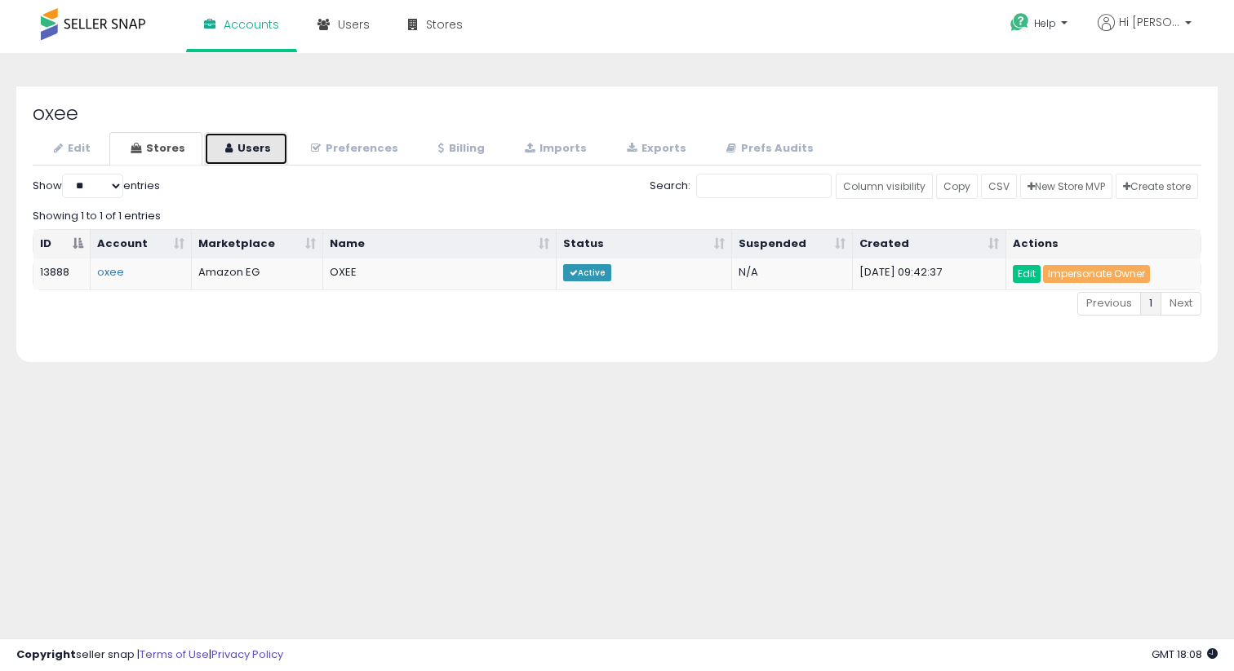
click at [219, 152] on link "Users" at bounding box center [246, 148] width 84 height 33
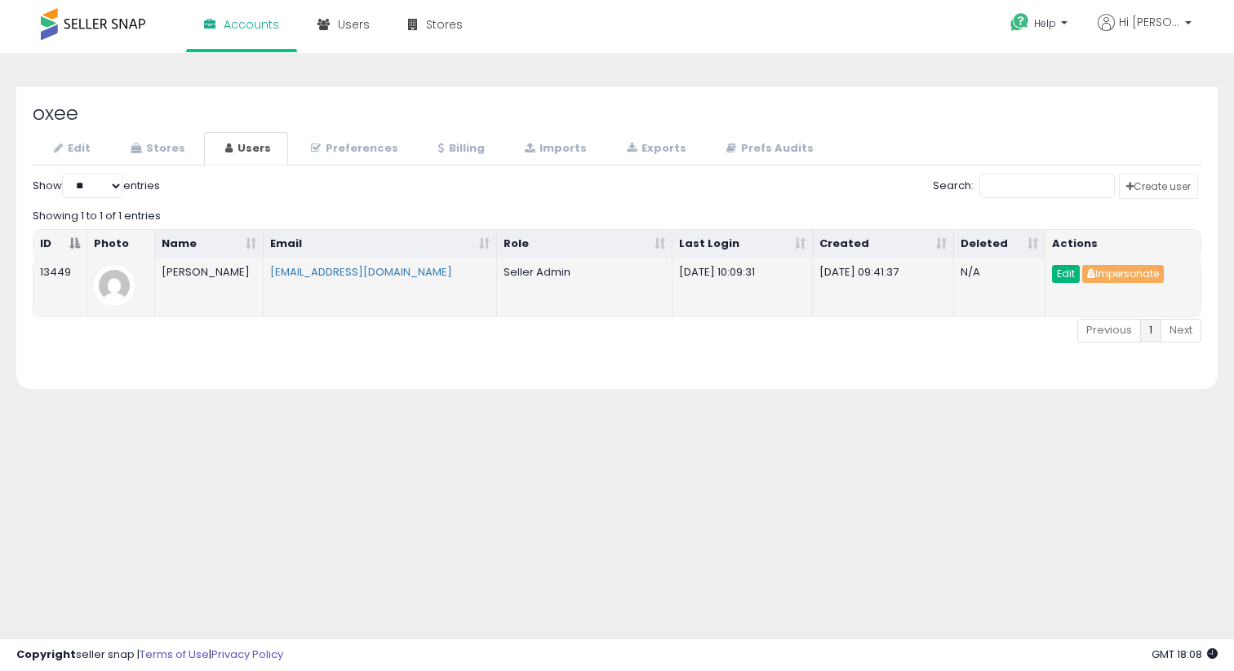
click at [1066, 269] on link "Edit" at bounding box center [1066, 274] width 28 height 18
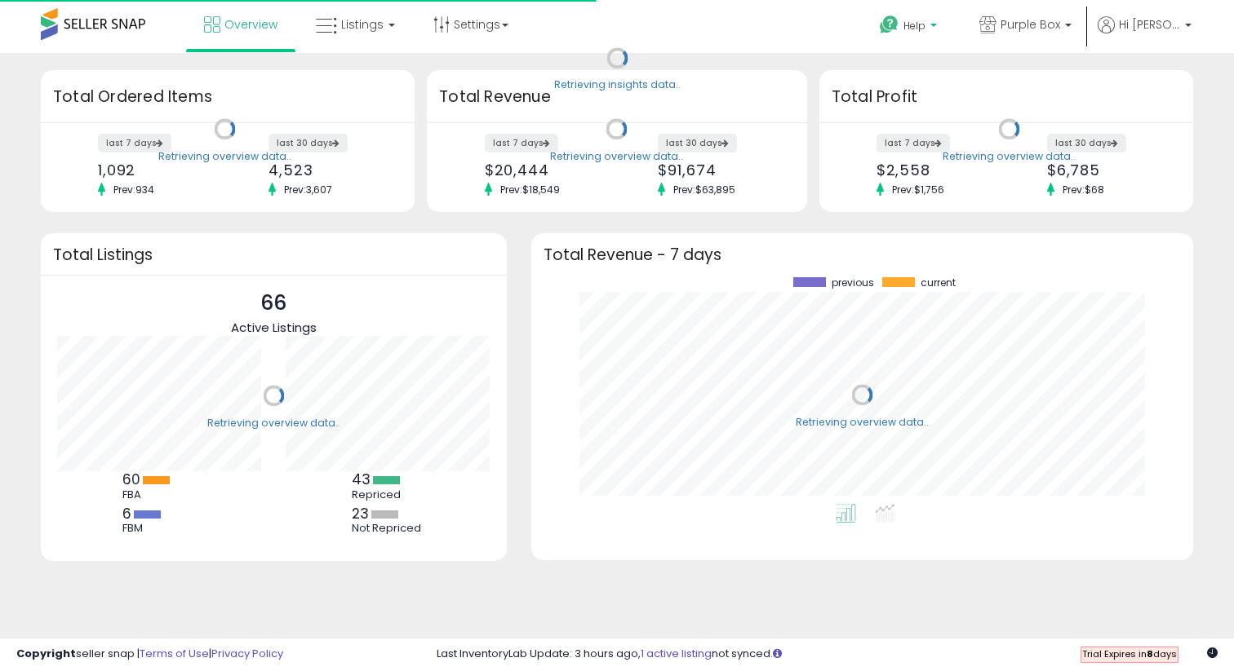
scroll to position [227, 629]
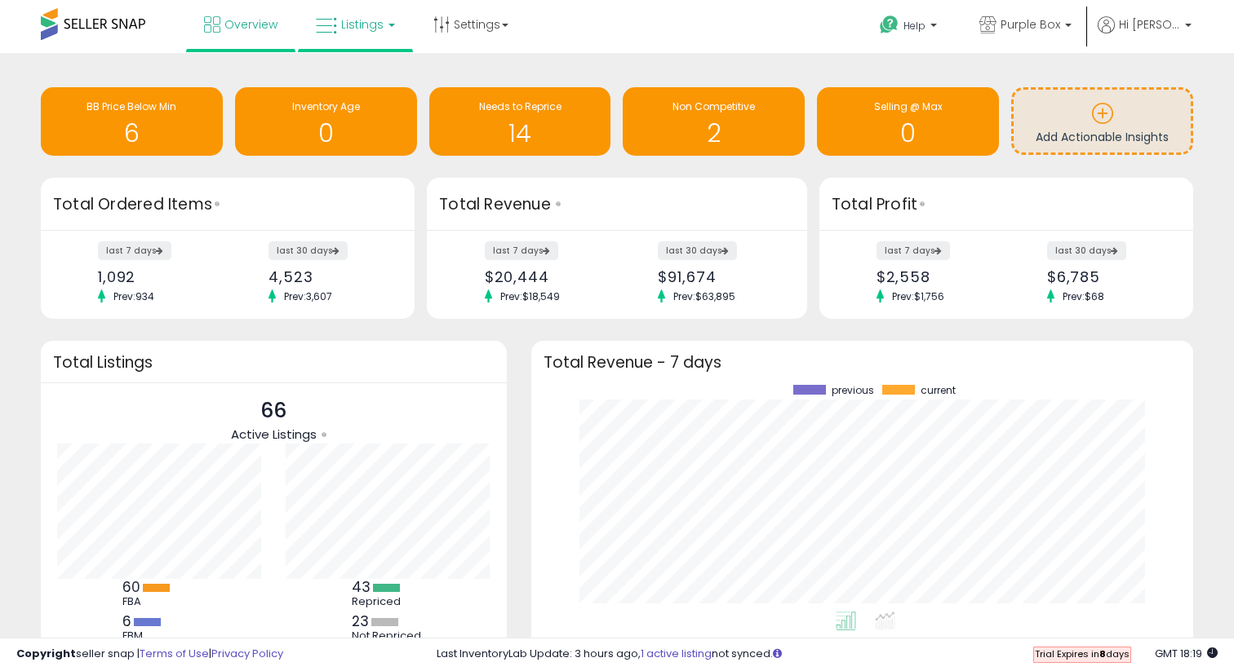
click at [334, 29] on icon at bounding box center [326, 26] width 21 height 21
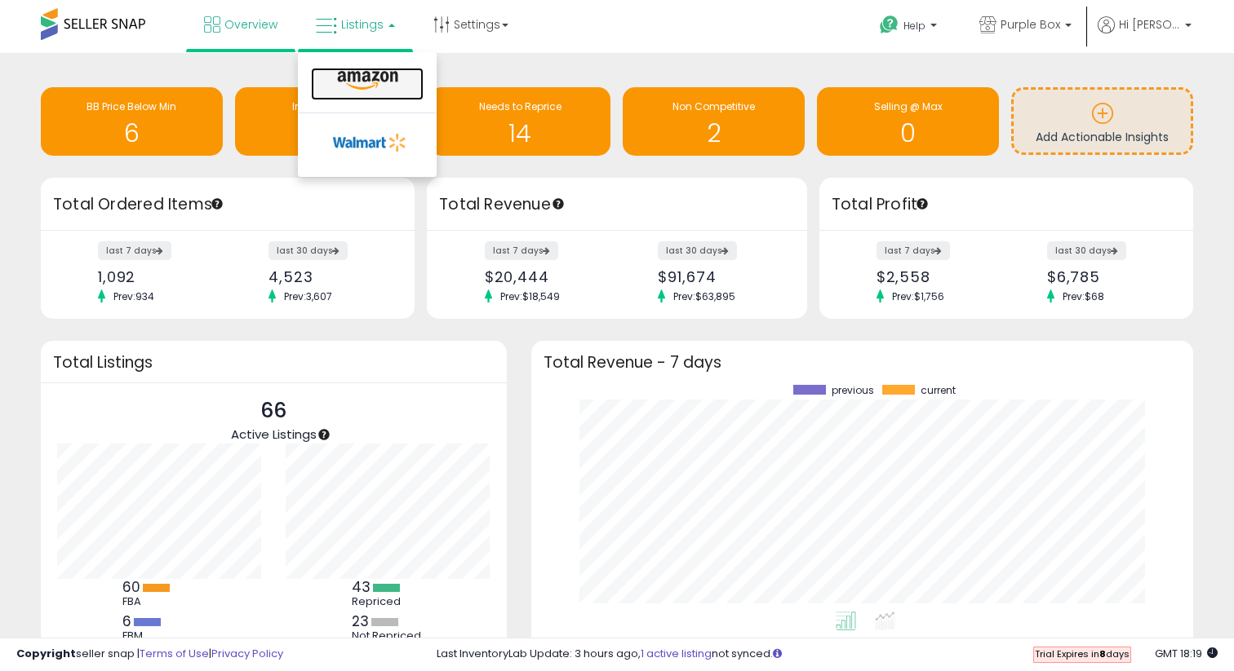
click at [360, 87] on icon at bounding box center [367, 80] width 71 height 21
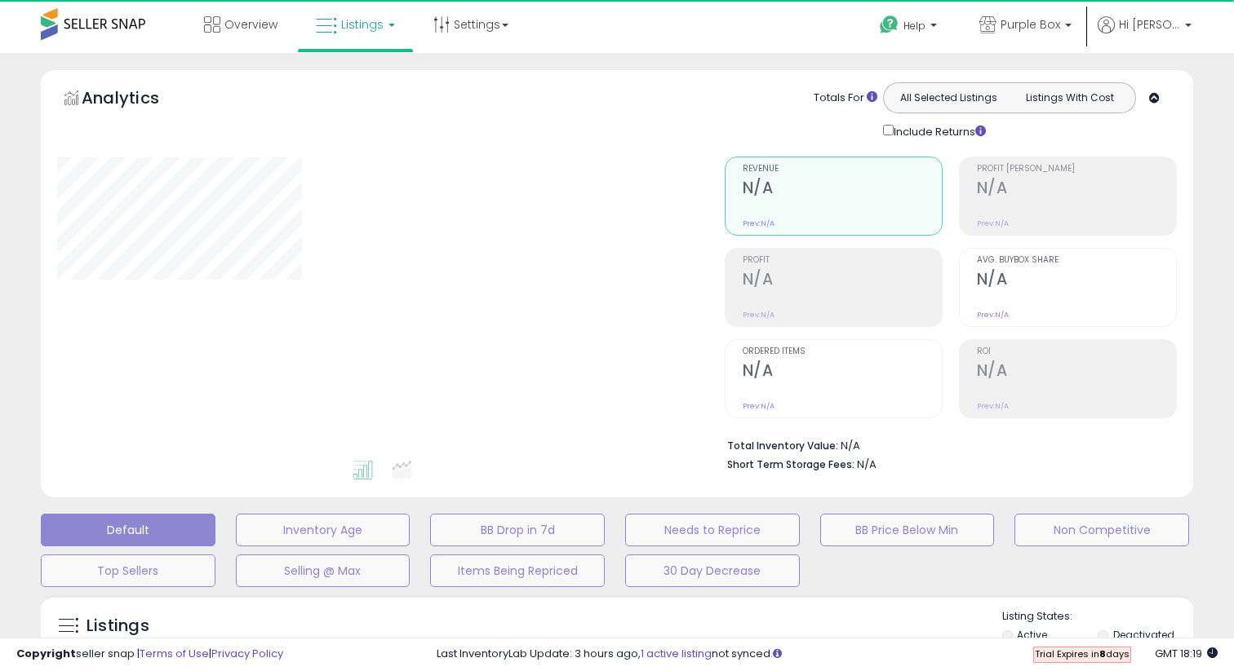
select select "**"
select select "*"
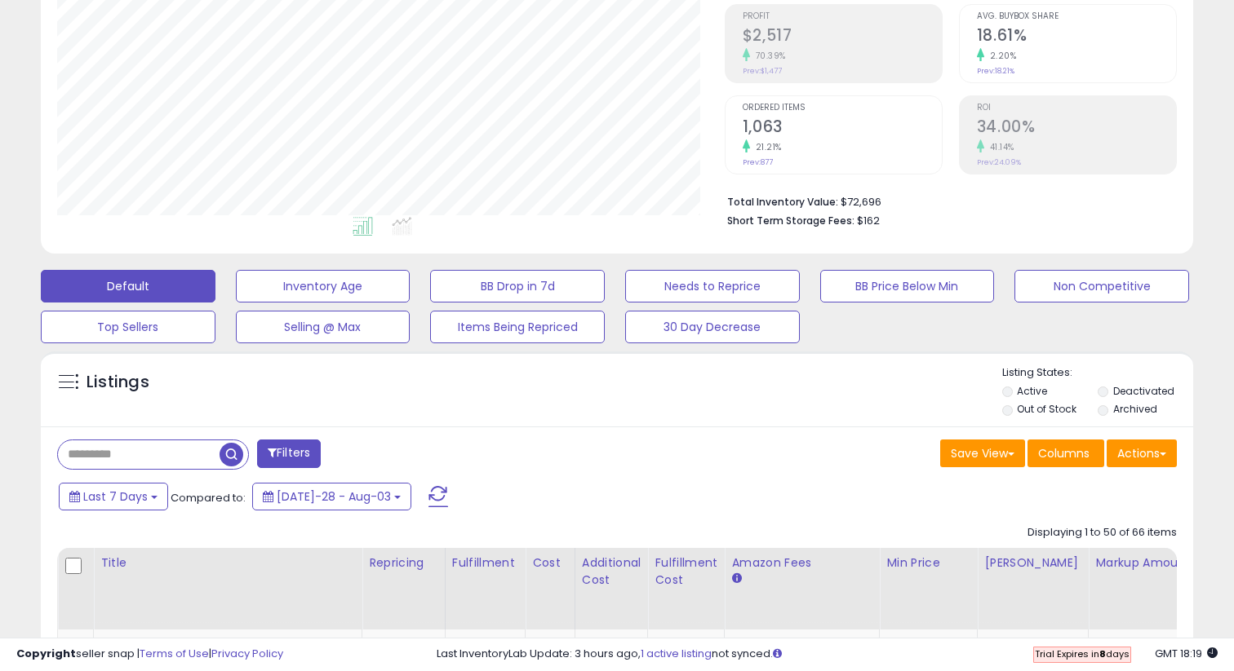
scroll to position [246, 0]
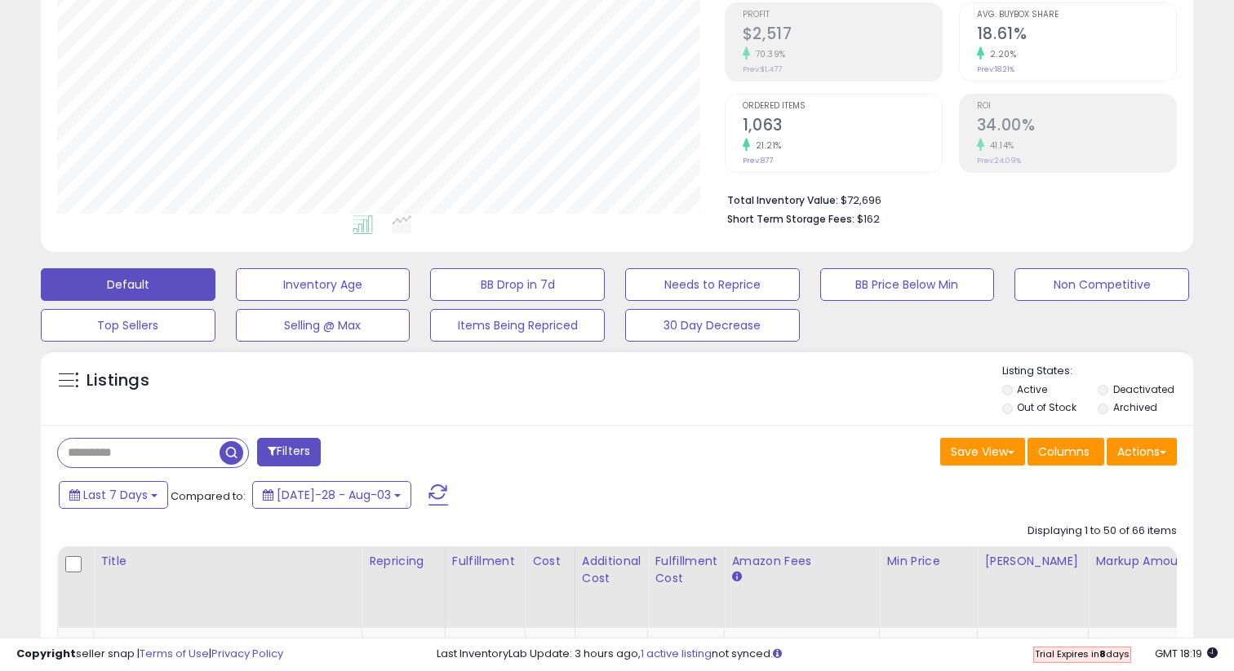
click at [281, 450] on button "Filters" at bounding box center [289, 452] width 64 height 29
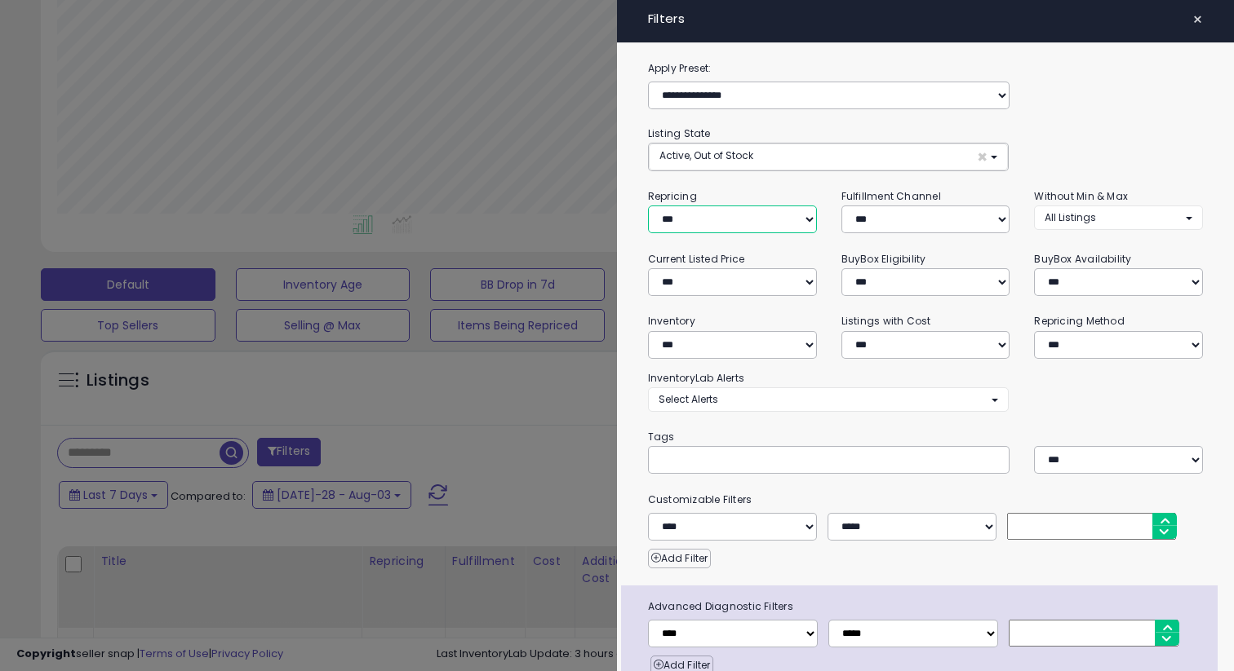
click at [655, 218] on select "**********" at bounding box center [732, 220] width 169 height 28
select select "**"
click at [667, 298] on div "**********" at bounding box center [925, 404] width 617 height 689
click at [666, 351] on select "**********" at bounding box center [732, 345] width 169 height 28
select select "********"
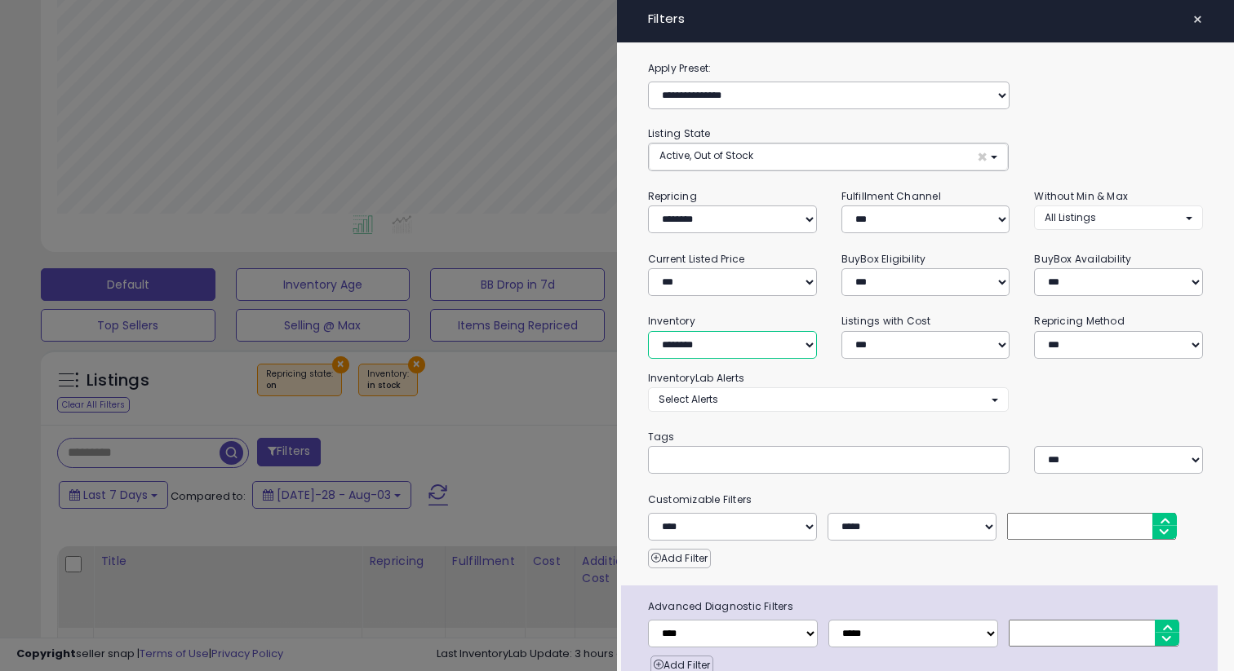
scroll to position [78, 0]
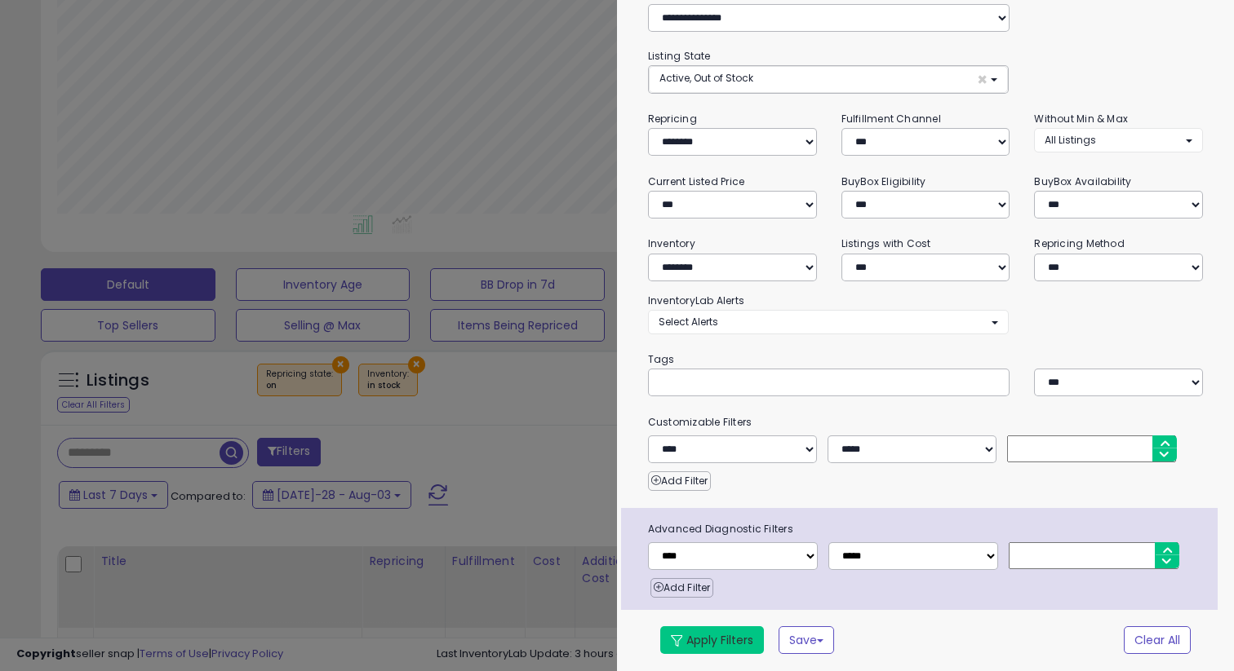
click at [690, 645] on button "Apply Filters" at bounding box center [712, 641] width 104 height 28
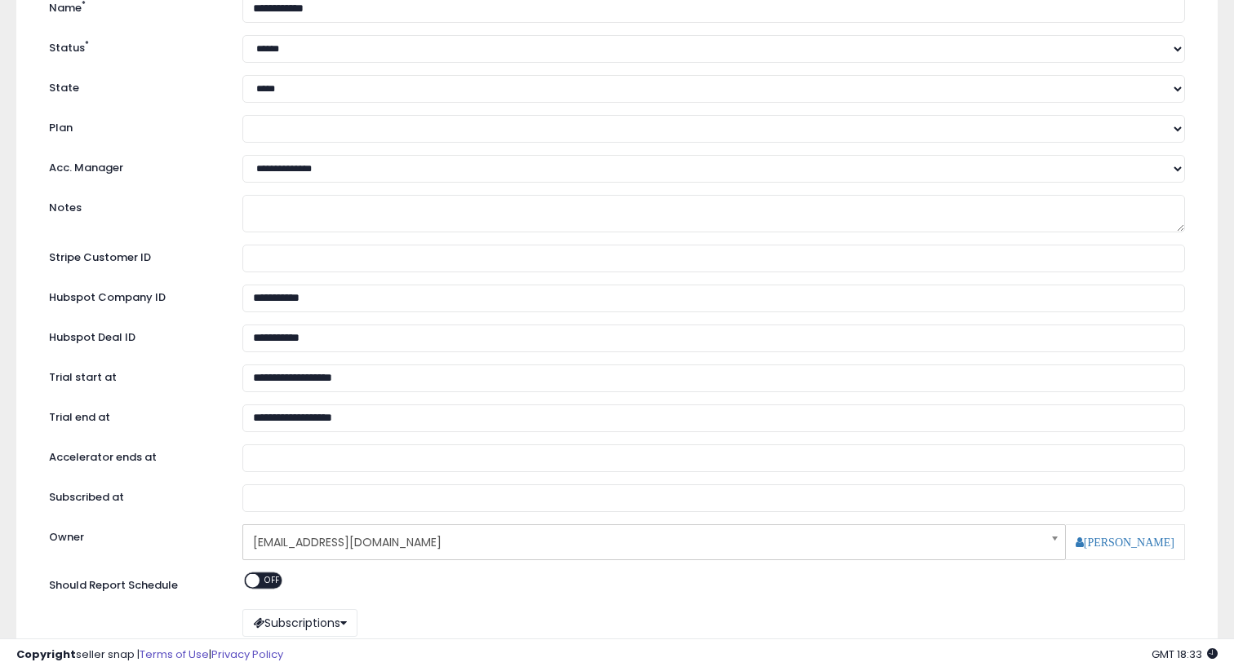
scroll to position [224, 0]
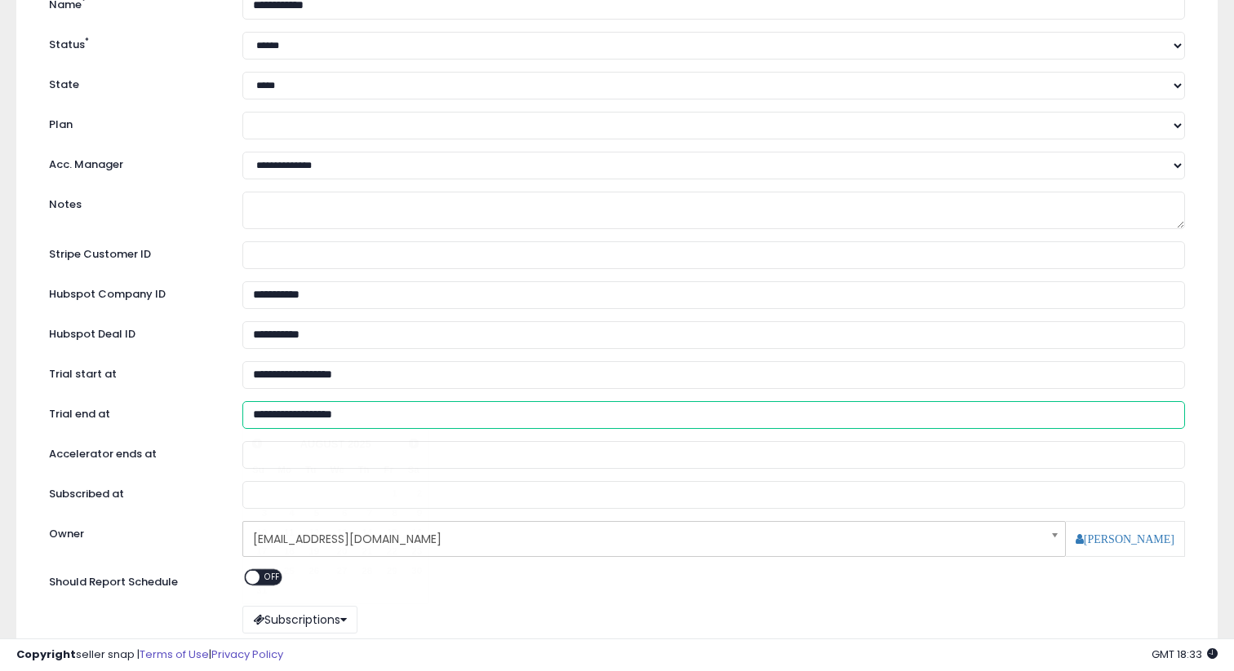
click at [298, 419] on input "**********" at bounding box center [713, 415] width 942 height 28
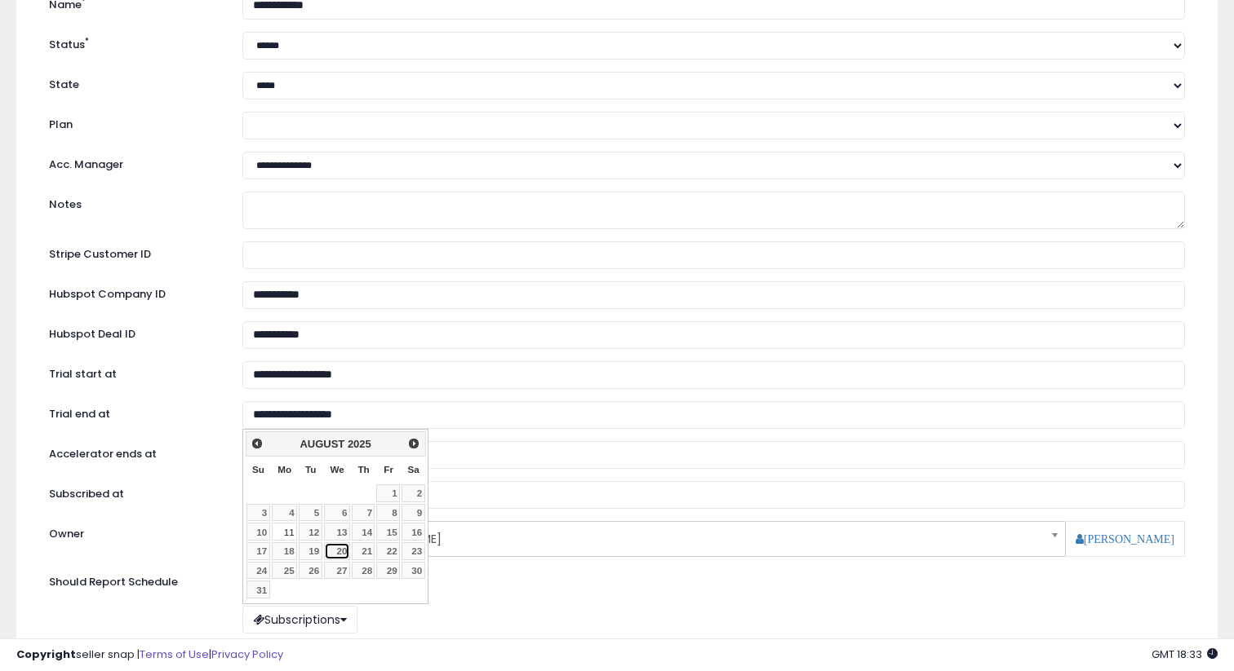
click at [340, 554] on link "20" at bounding box center [337, 552] width 26 height 18
type input "**********"
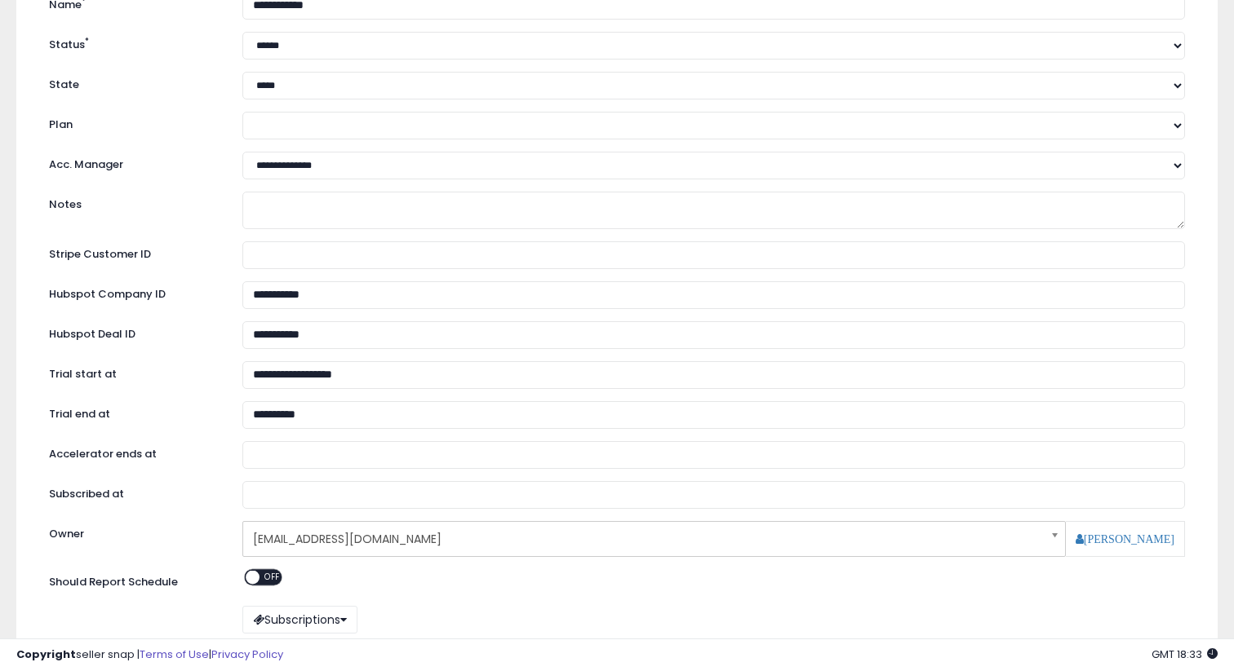
scroll to position [394, 0]
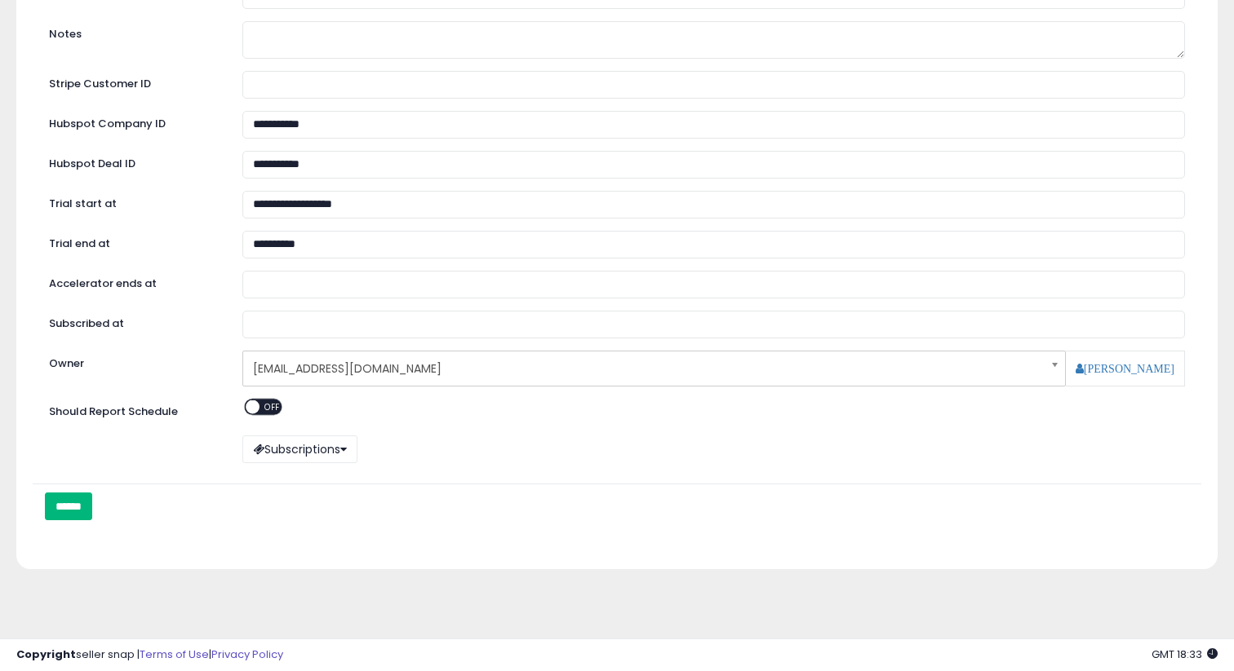
click at [80, 499] on input "******" at bounding box center [68, 507] width 47 height 28
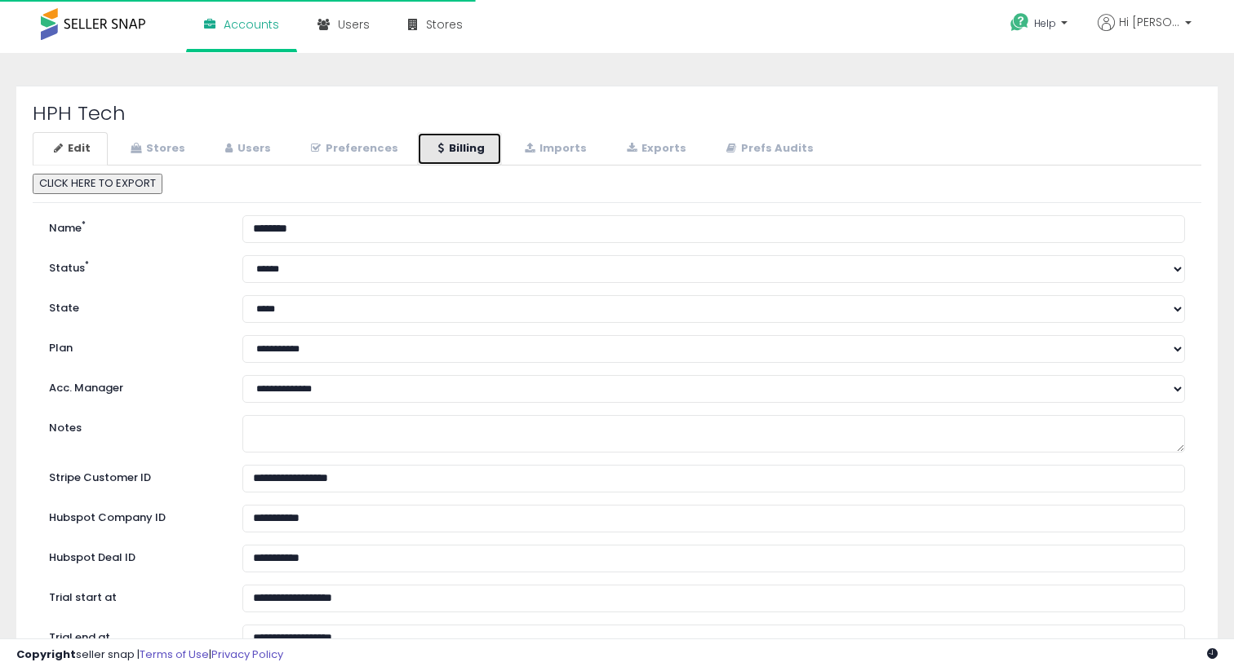
click at [437, 153] on link "Billing" at bounding box center [459, 148] width 85 height 33
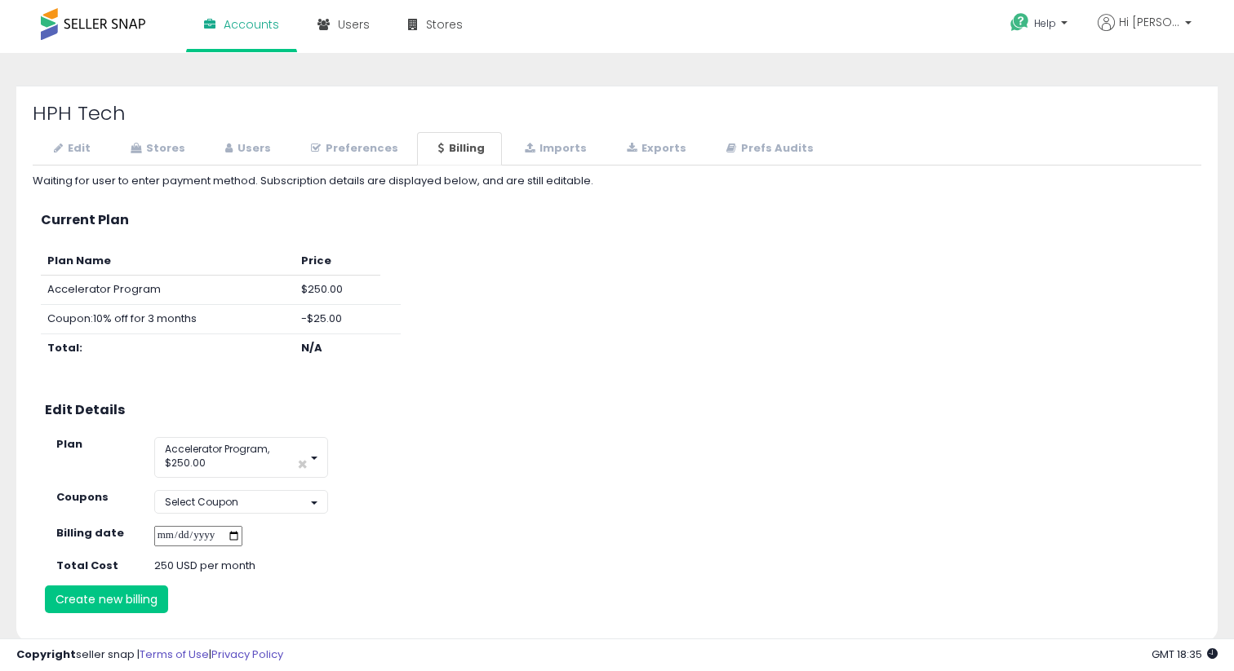
click at [242, 532] on input "**********" at bounding box center [198, 536] width 88 height 20
type input "**********"
click at [128, 592] on button "Create new billing" at bounding box center [106, 600] width 123 height 28
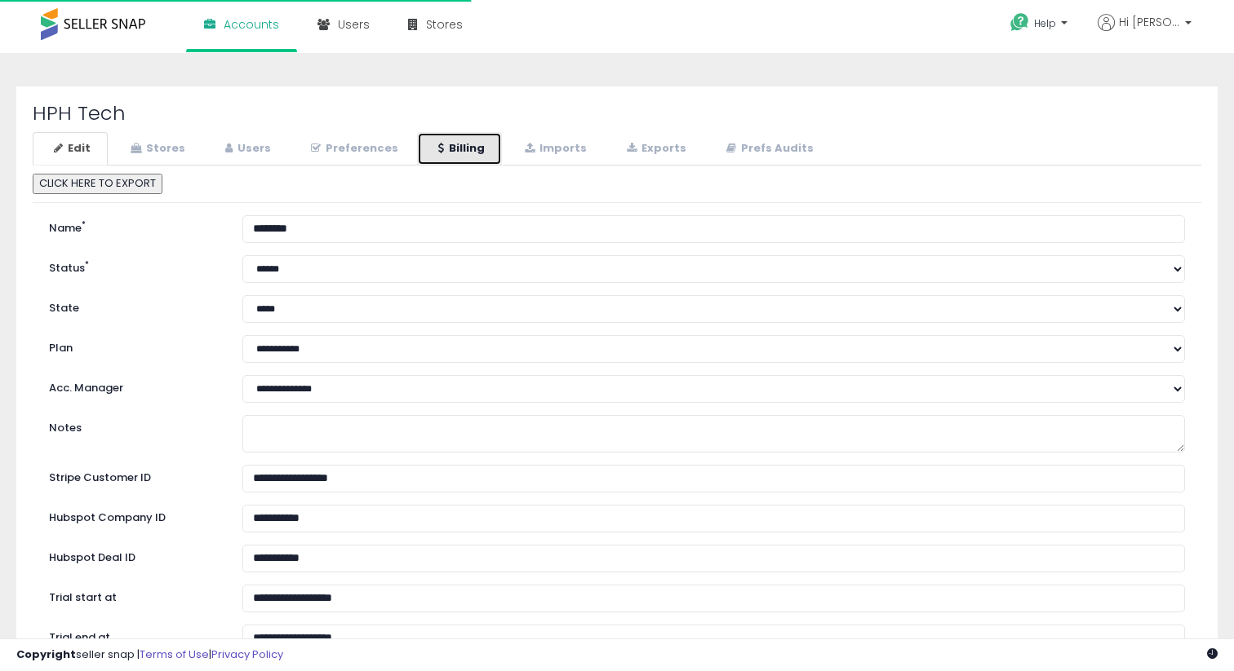
click at [475, 153] on link "Billing" at bounding box center [459, 148] width 85 height 33
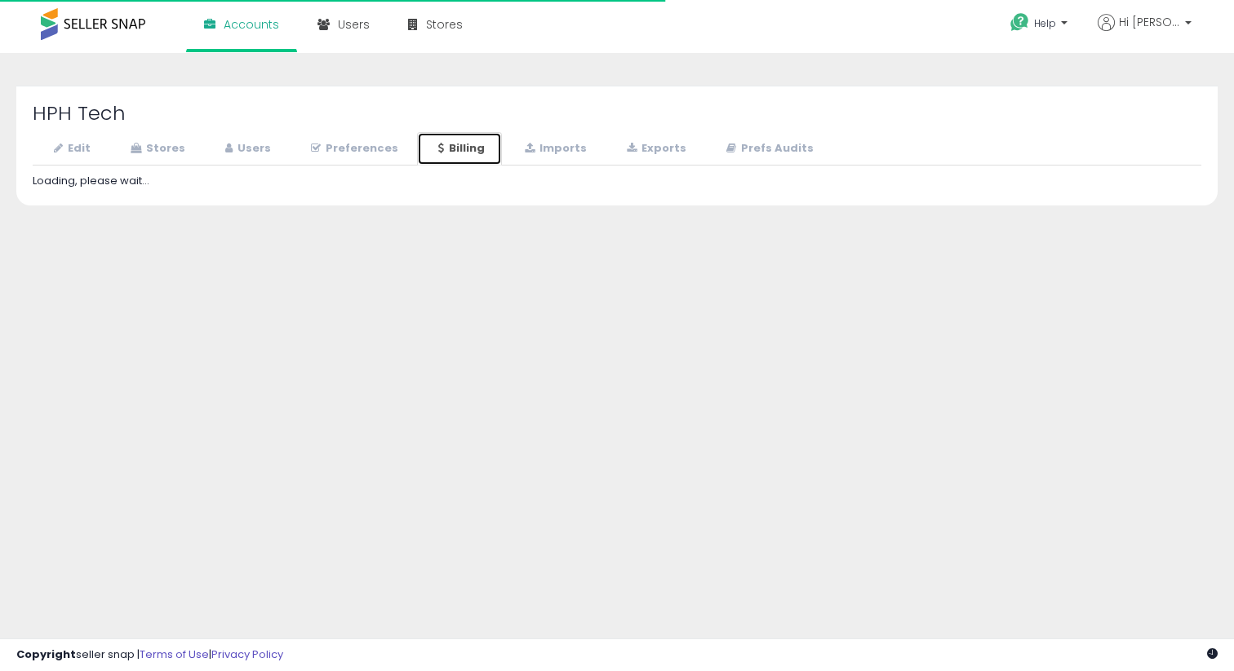
select select
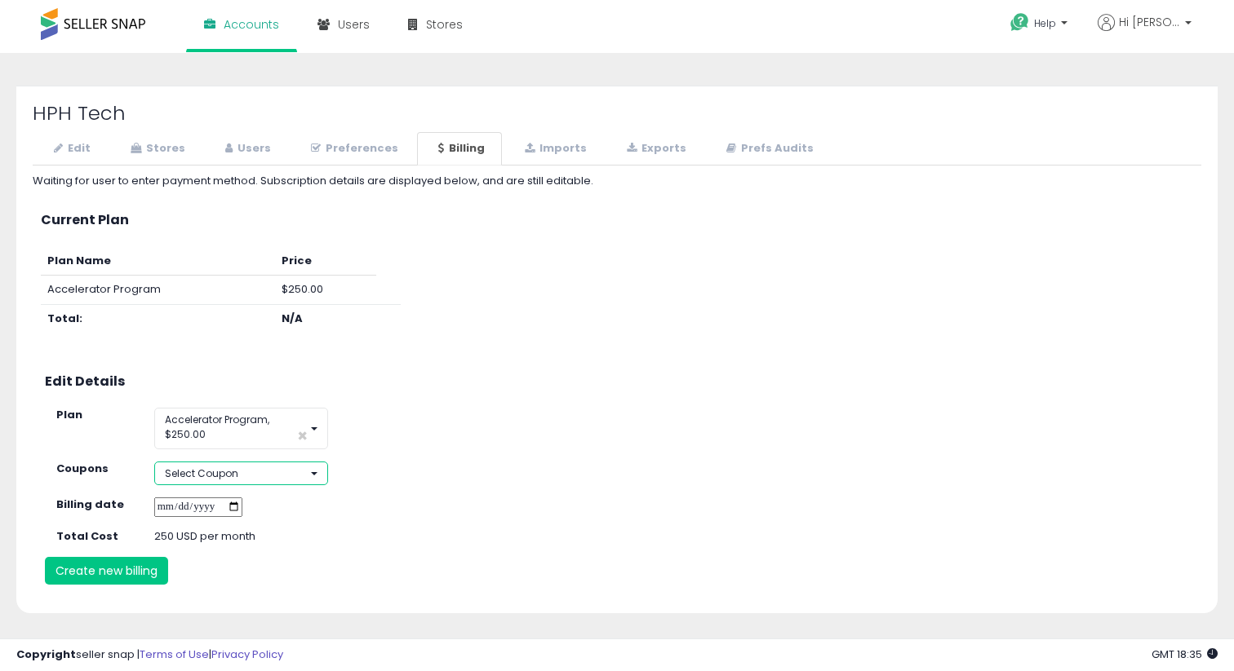
click at [247, 475] on button "Select Coupon" at bounding box center [241, 474] width 174 height 24
click at [228, 561] on div "**********" at bounding box center [617, 381] width 1168 height 414
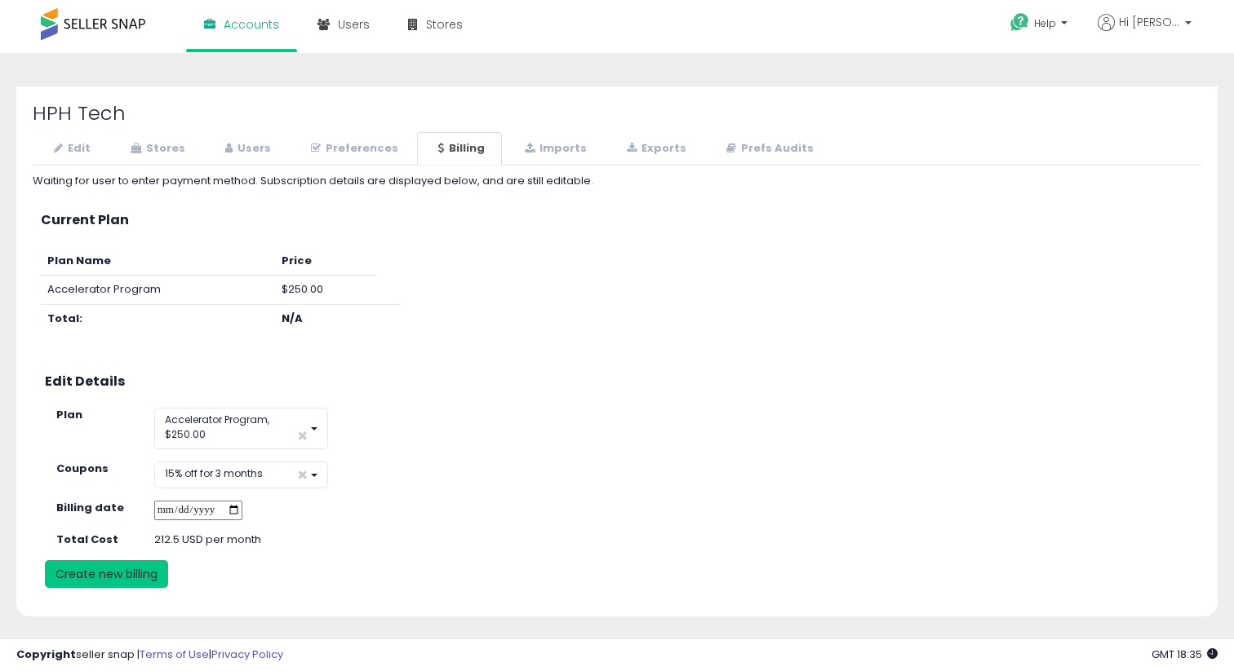
click at [122, 572] on button "Create new billing" at bounding box center [106, 575] width 123 height 28
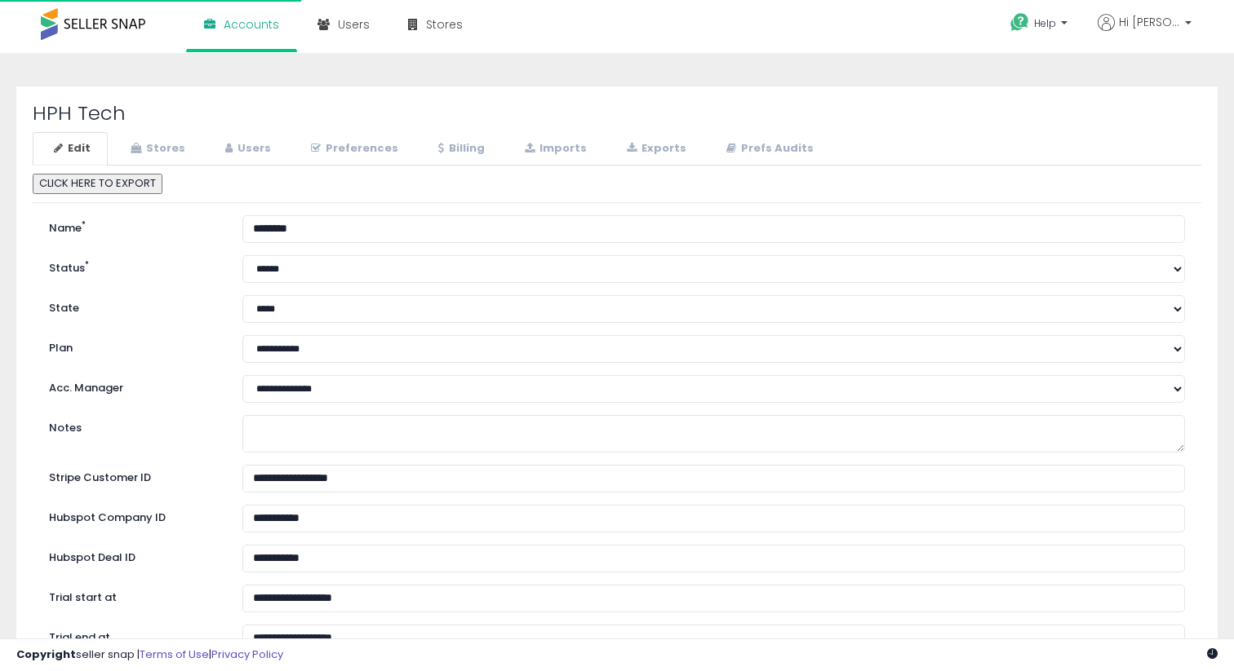
select select "**"
click at [169, 144] on link "Stores" at bounding box center [155, 148] width 93 height 33
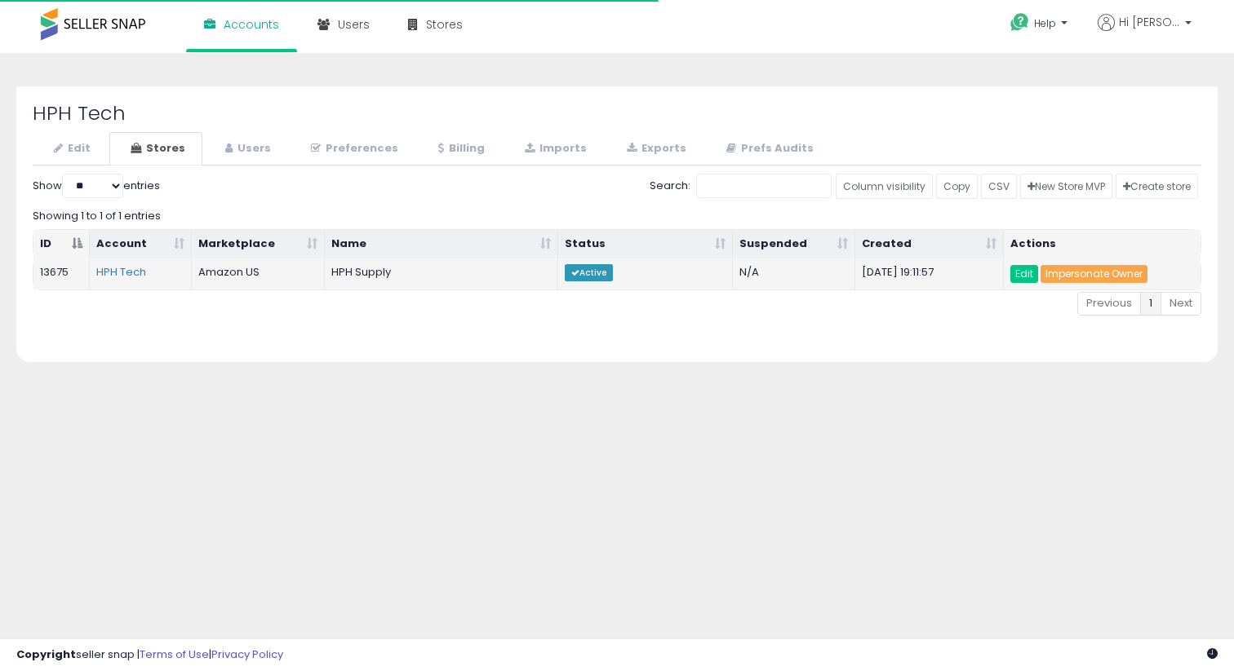
click at [1093, 272] on link "Impersonate Owner" at bounding box center [1093, 274] width 107 height 18
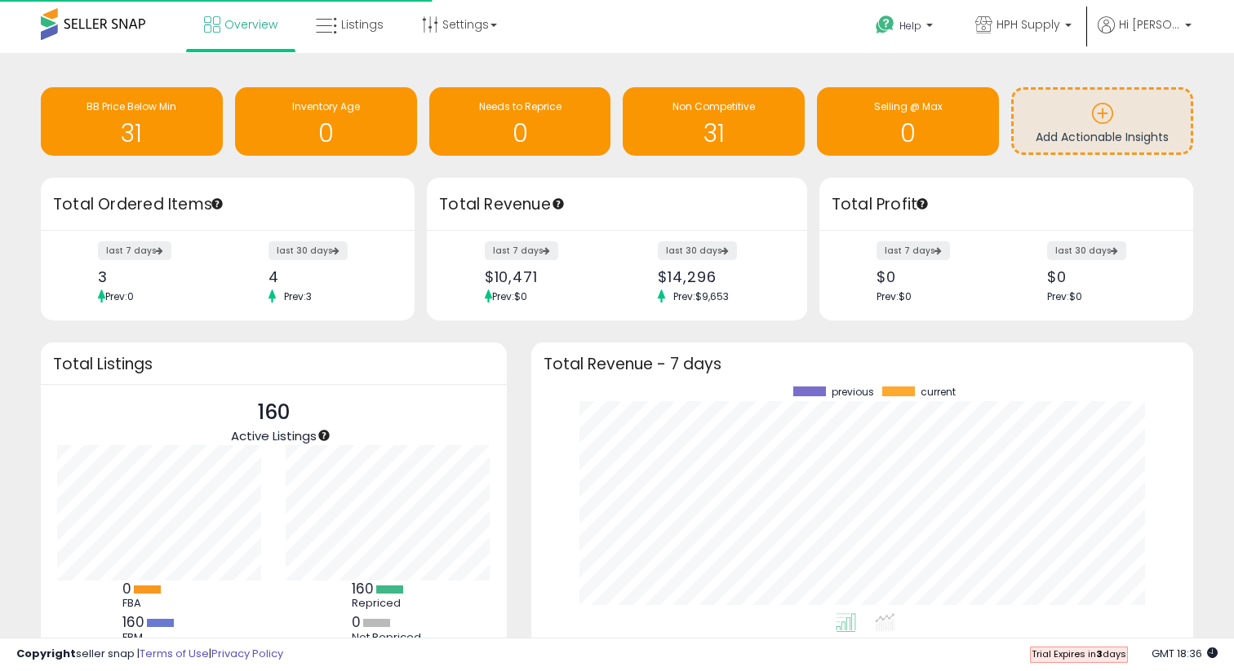
scroll to position [227, 629]
click at [1152, 28] on span "Hi [PERSON_NAME]" at bounding box center [1149, 24] width 61 height 16
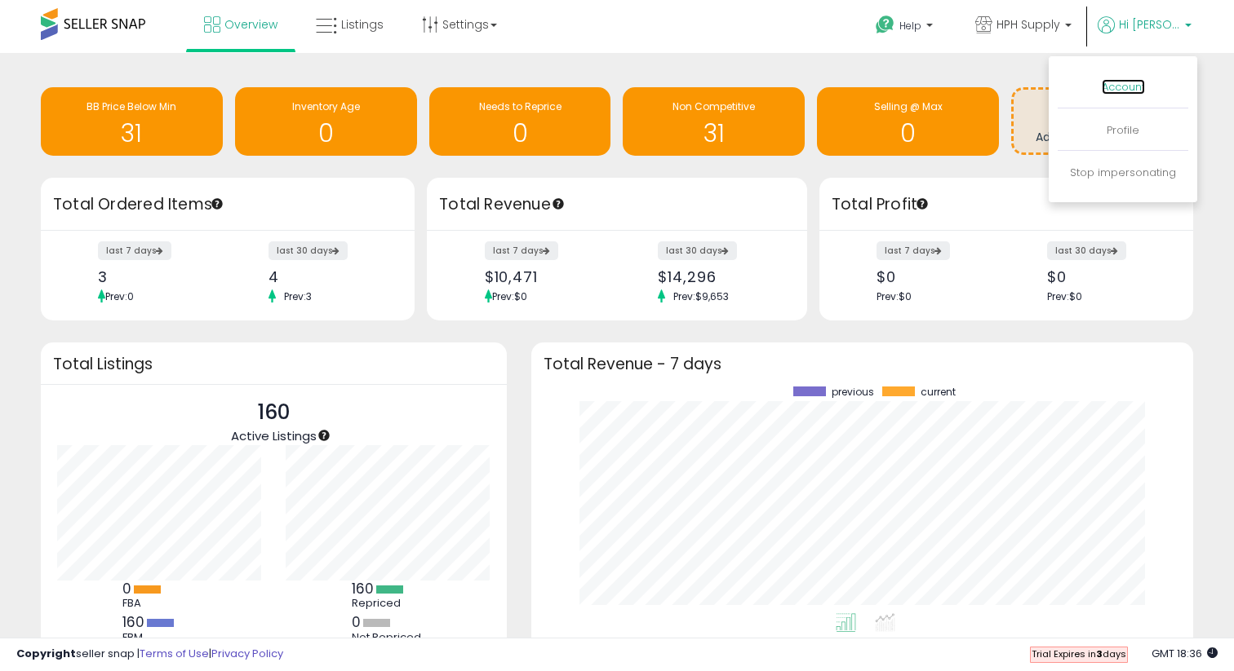
click at [1117, 86] on link "Account" at bounding box center [1122, 87] width 43 height 16
